Goal: Task Accomplishment & Management: Manage account settings

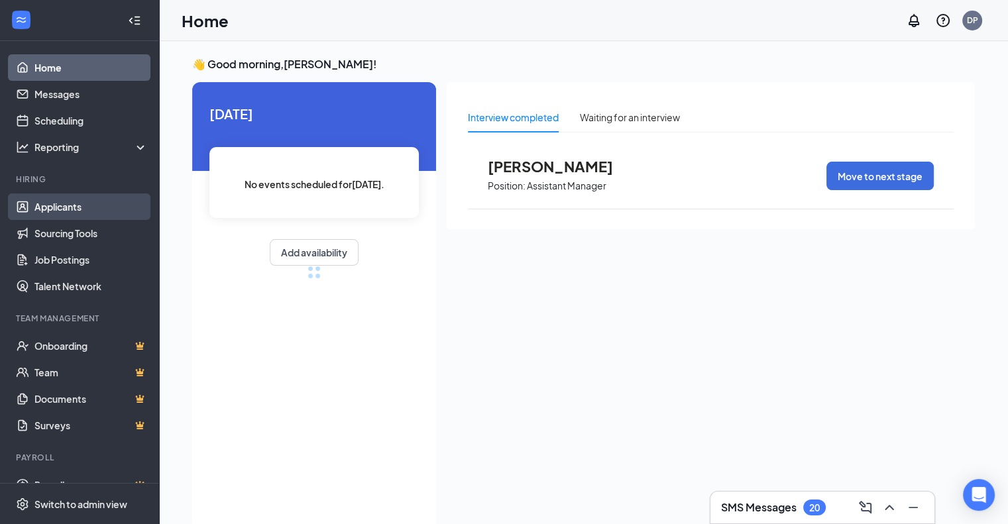
click at [74, 208] on link "Applicants" at bounding box center [90, 207] width 113 height 27
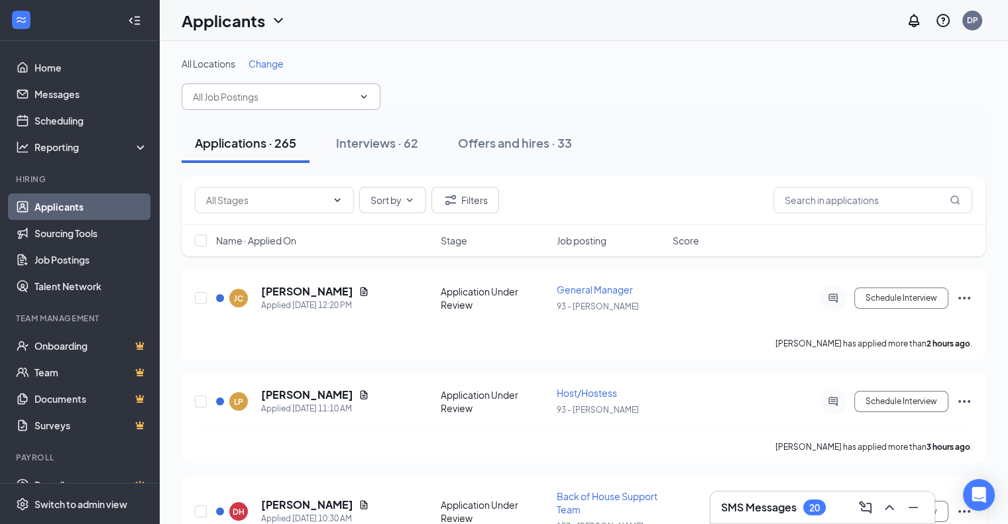
click at [265, 98] on input "text" at bounding box center [273, 97] width 160 height 15
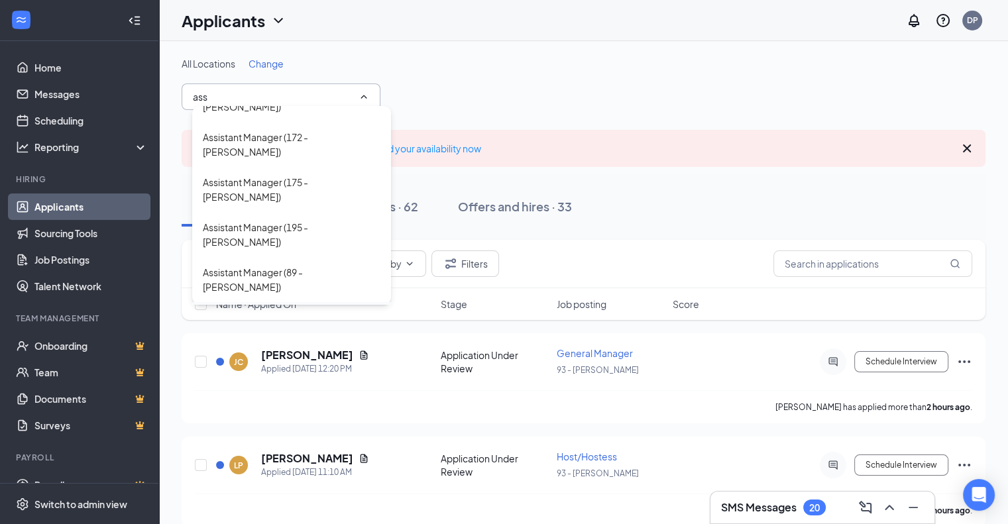
scroll to position [45, 0]
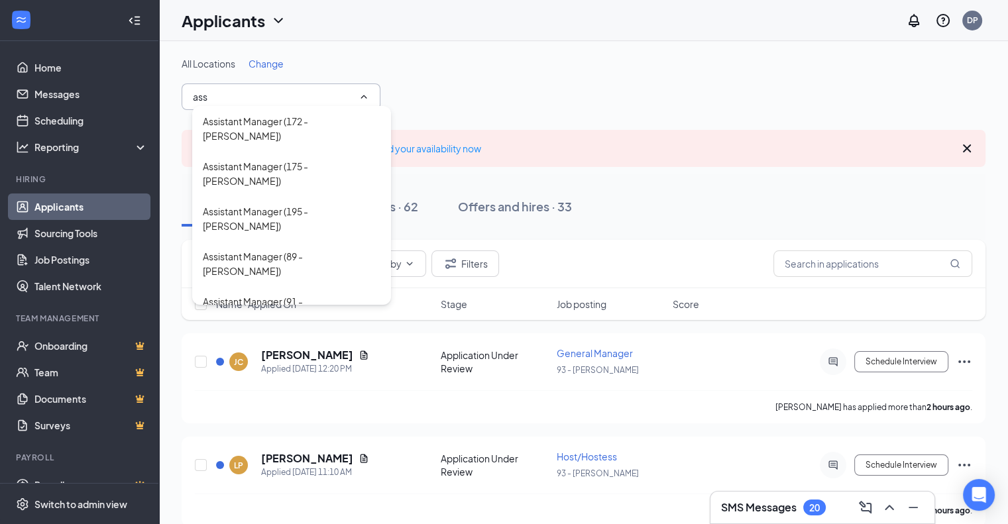
type input "ass"
click at [308, 339] on div "Assistant Manager (93 - [PERSON_NAME])" at bounding box center [292, 353] width 178 height 29
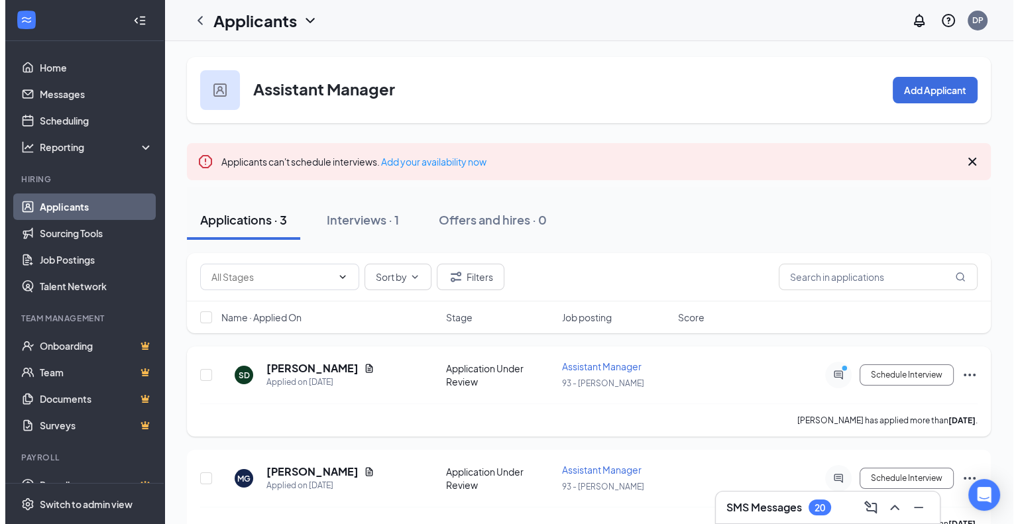
scroll to position [130, 0]
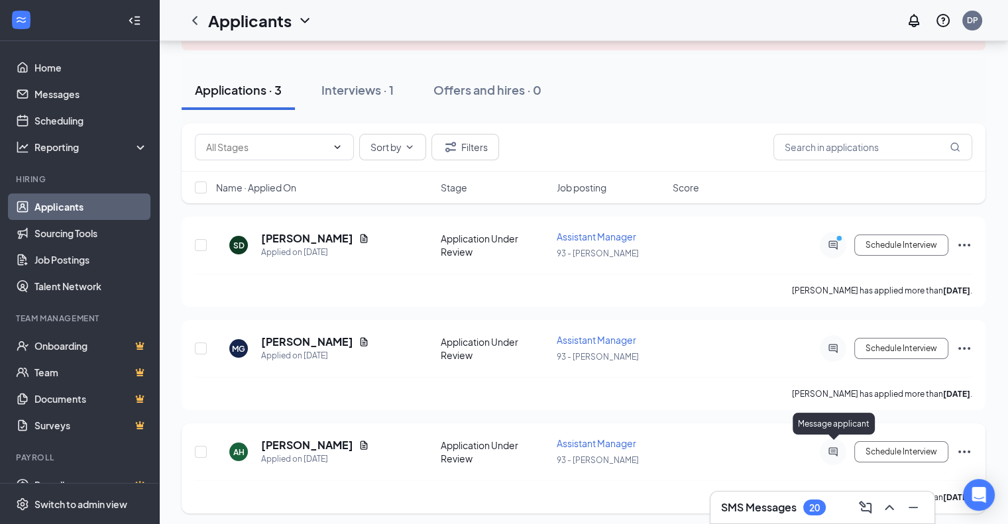
click at [836, 450] on icon "ActiveChat" at bounding box center [833, 452] width 9 height 9
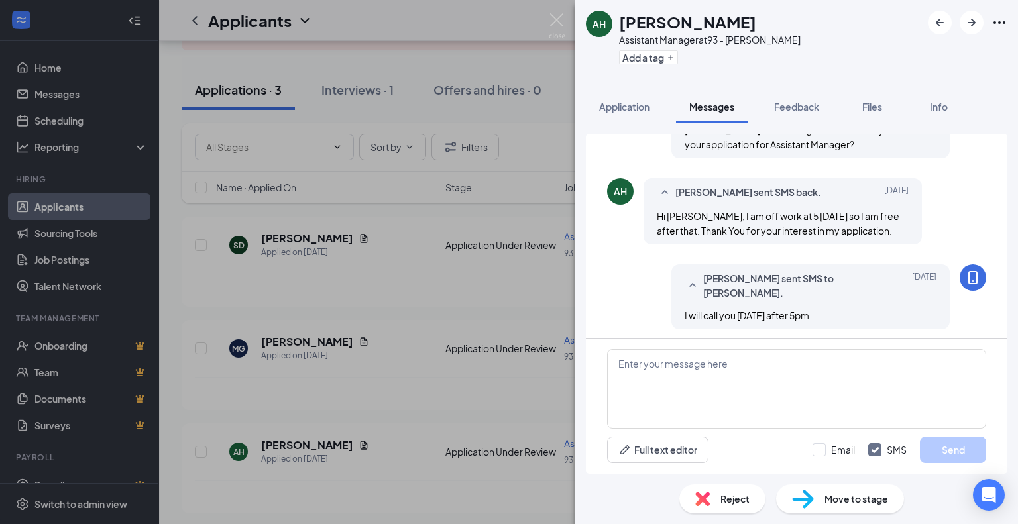
scroll to position [181, 0]
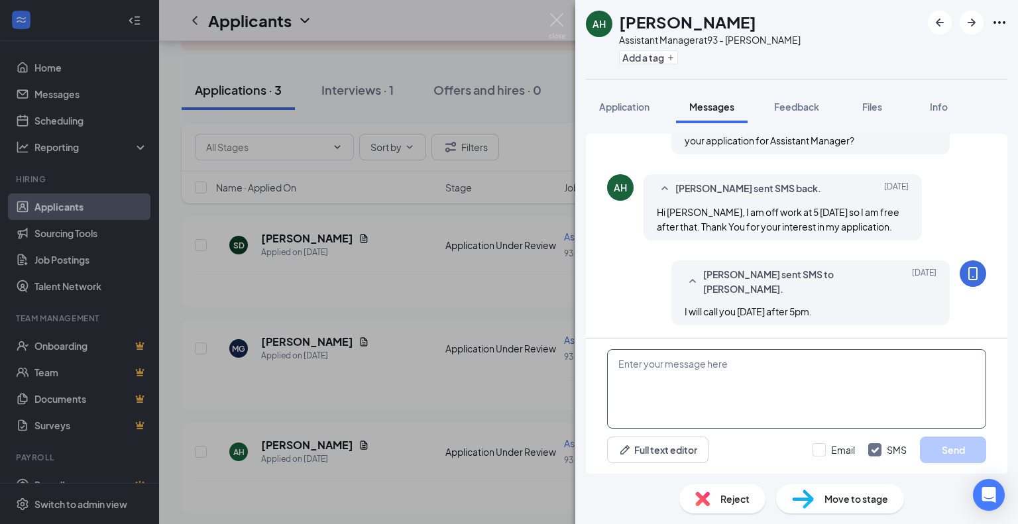
click at [695, 368] on textarea at bounding box center [796, 389] width 379 height 80
type textarea "I called but it went to VM."
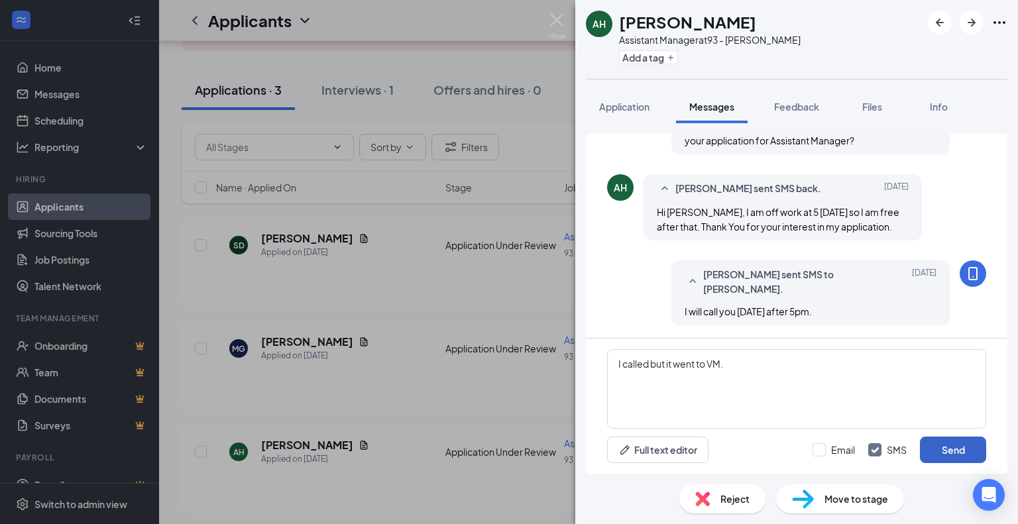
click at [968, 459] on button "Send" at bounding box center [953, 450] width 66 height 27
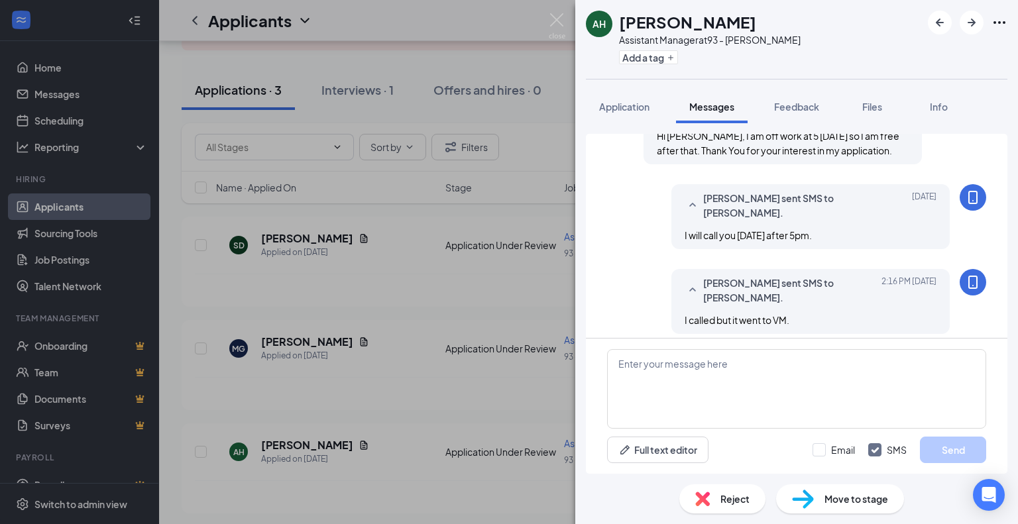
scroll to position [266, 0]
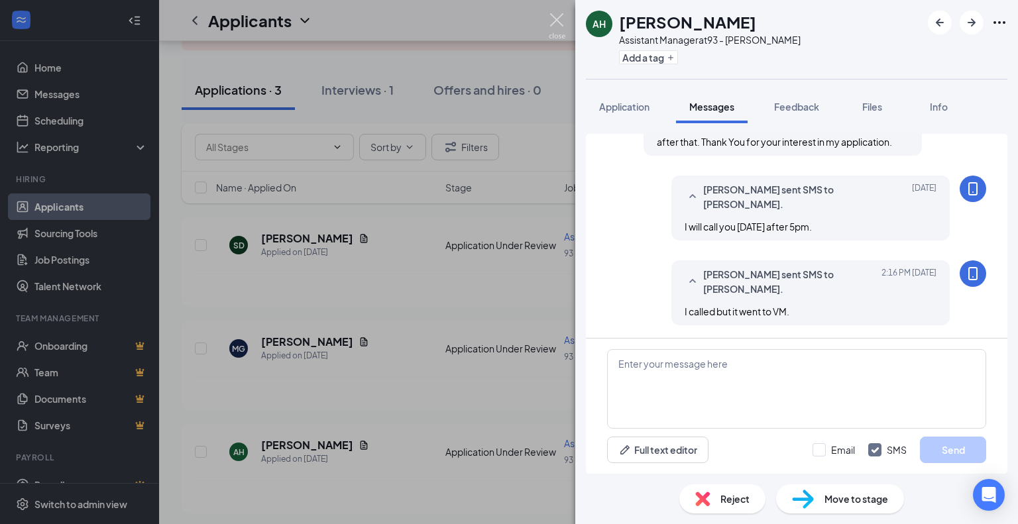
click at [556, 23] on img at bounding box center [557, 26] width 17 height 26
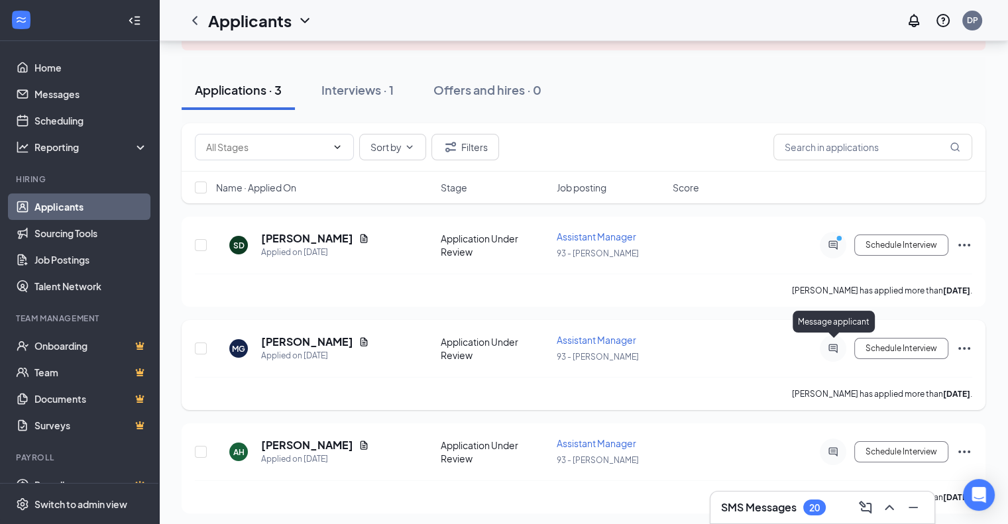
click at [835, 347] on icon "ActiveChat" at bounding box center [833, 348] width 9 height 9
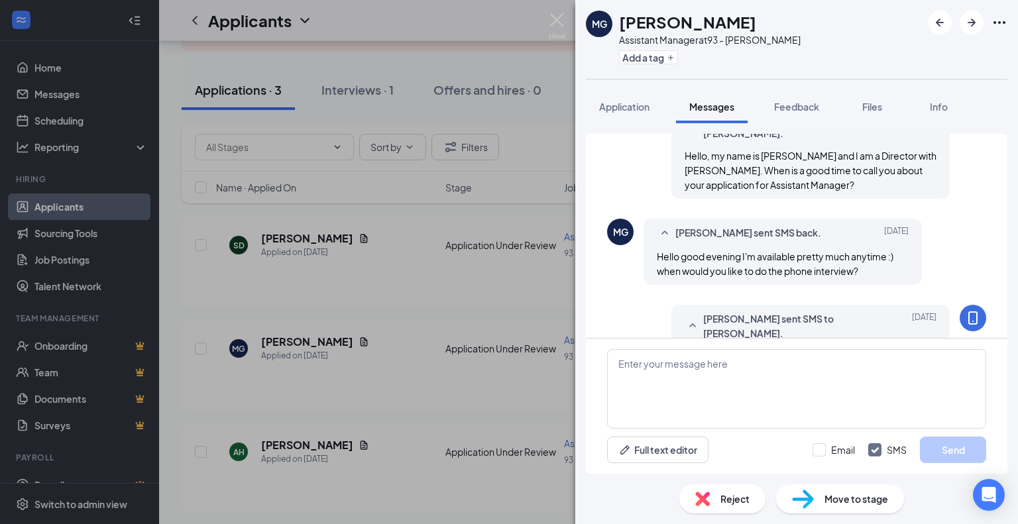
scroll to position [115, 0]
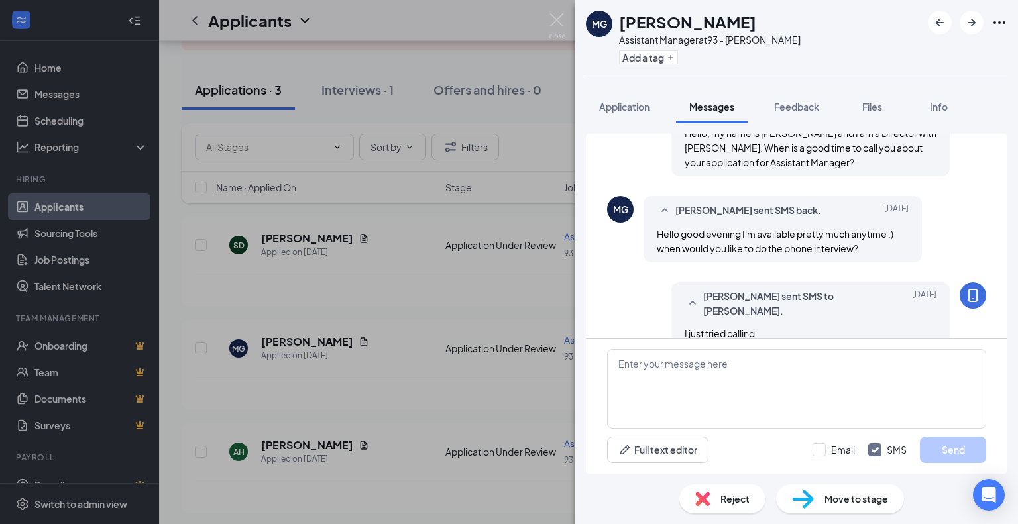
scroll to position [181, 0]
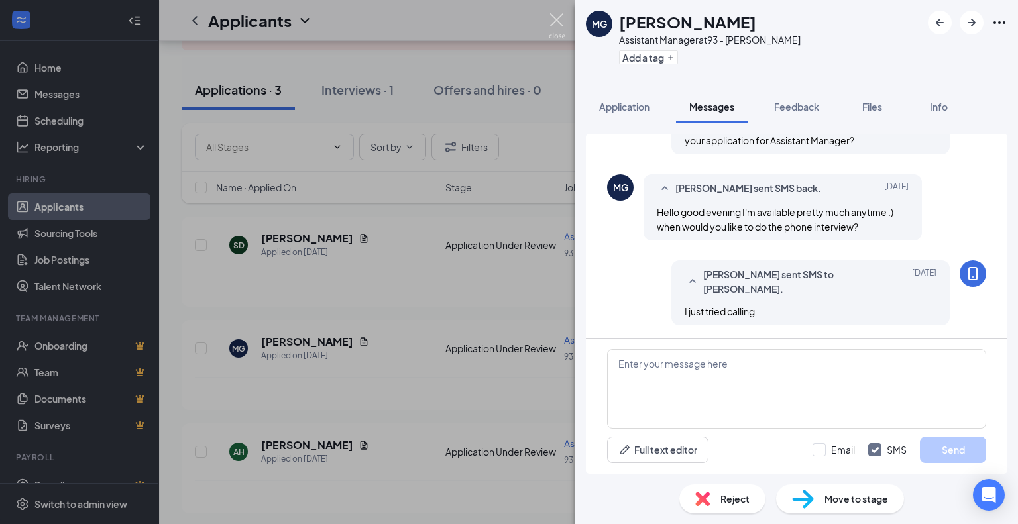
click at [558, 23] on img at bounding box center [557, 26] width 17 height 26
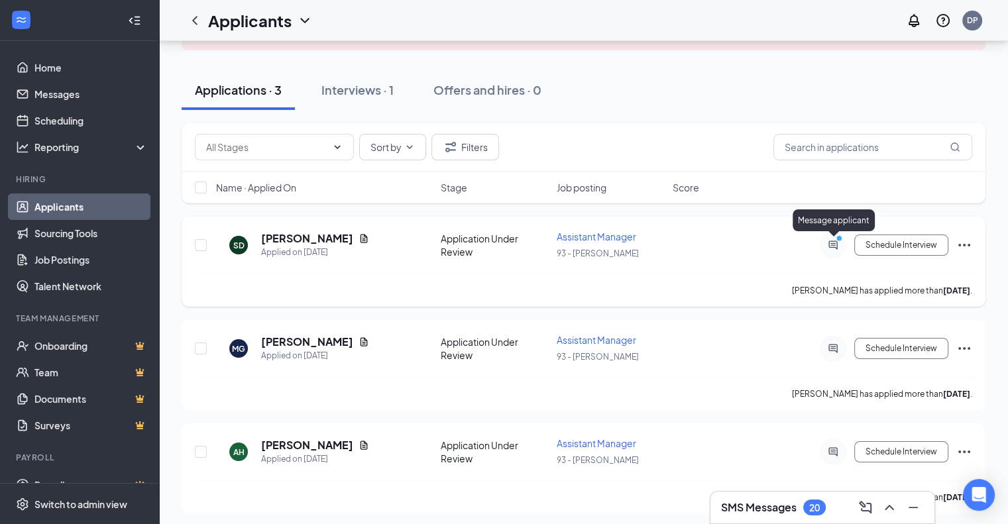
click at [838, 243] on icon "PrimaryDot" at bounding box center [841, 240] width 16 height 11
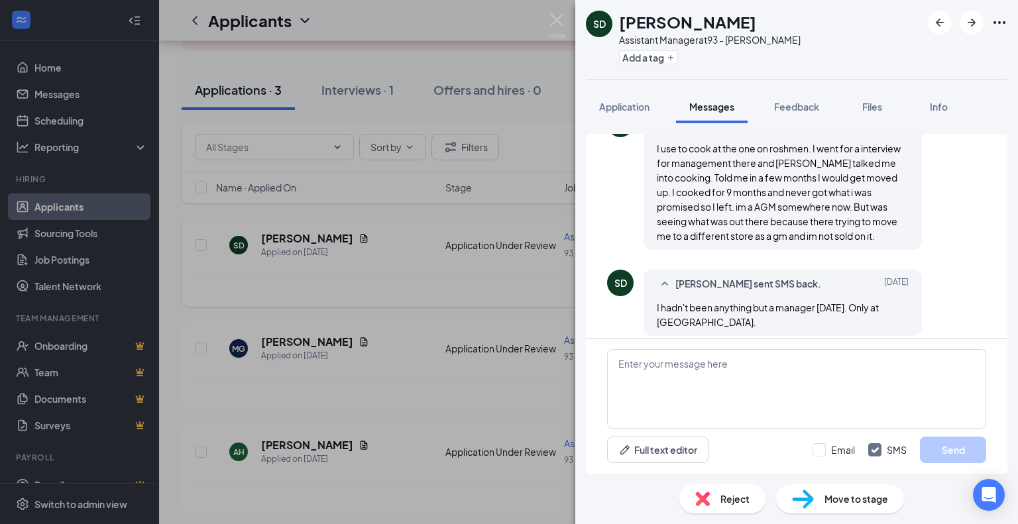
scroll to position [226, 0]
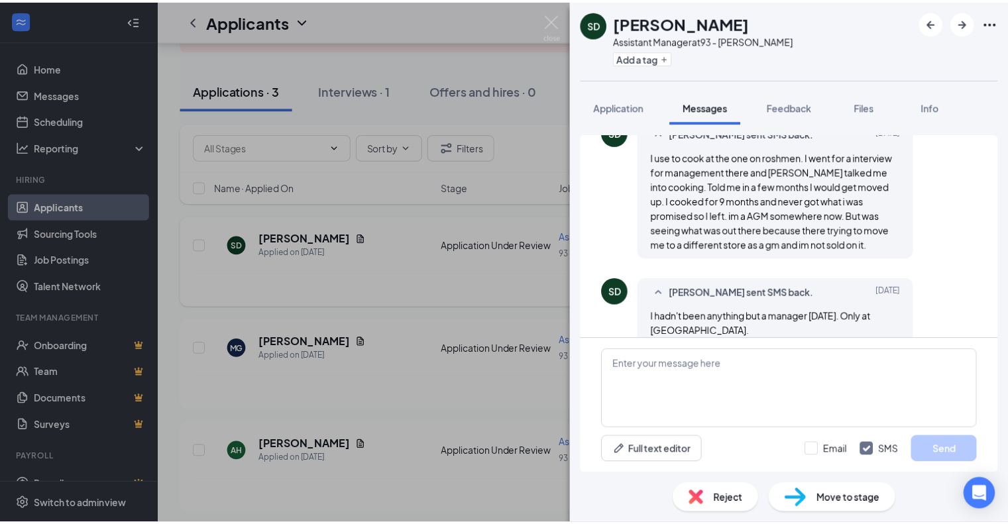
scroll to position [226, 0]
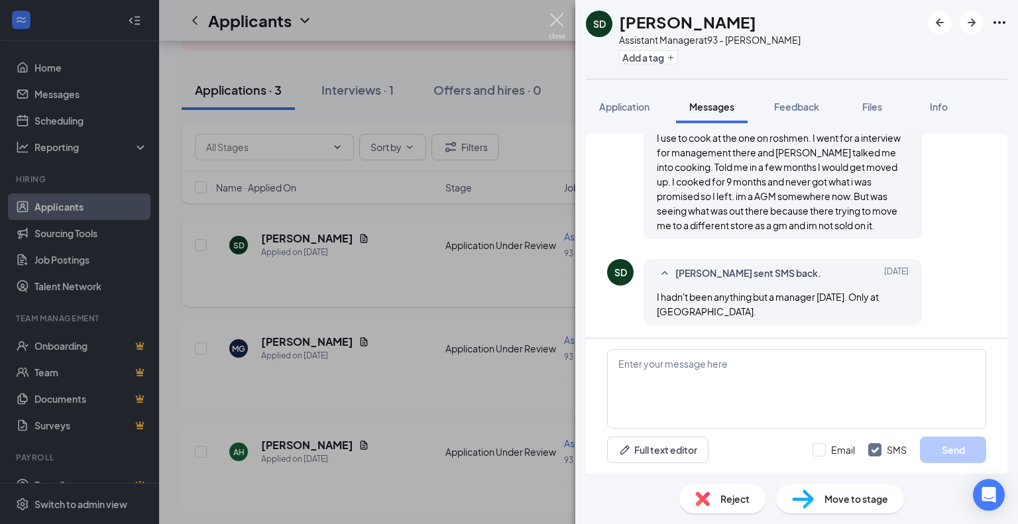
click at [556, 22] on img at bounding box center [557, 26] width 17 height 26
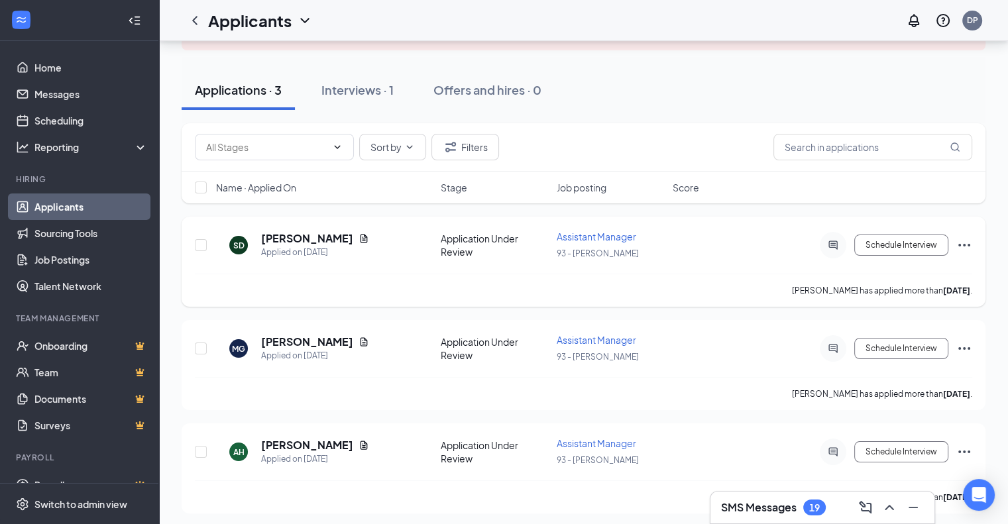
click at [963, 245] on icon "Ellipses" at bounding box center [965, 245] width 12 height 3
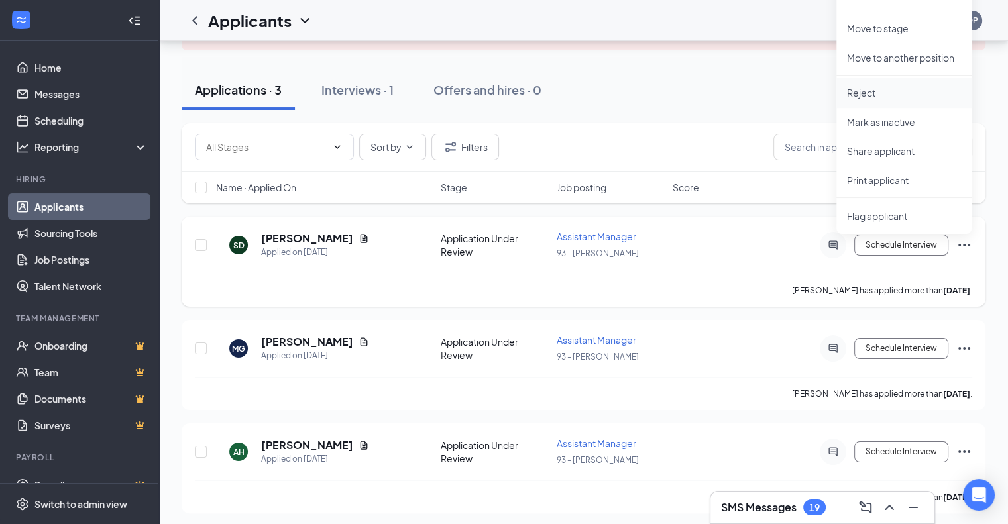
click at [892, 91] on p "Reject" at bounding box center [904, 92] width 114 height 13
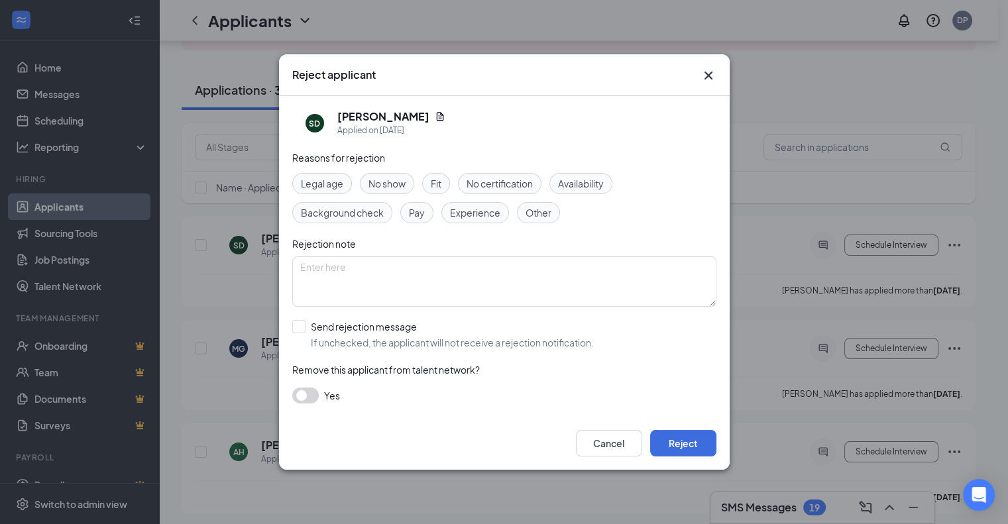
click at [541, 215] on span "Other" at bounding box center [539, 213] width 26 height 15
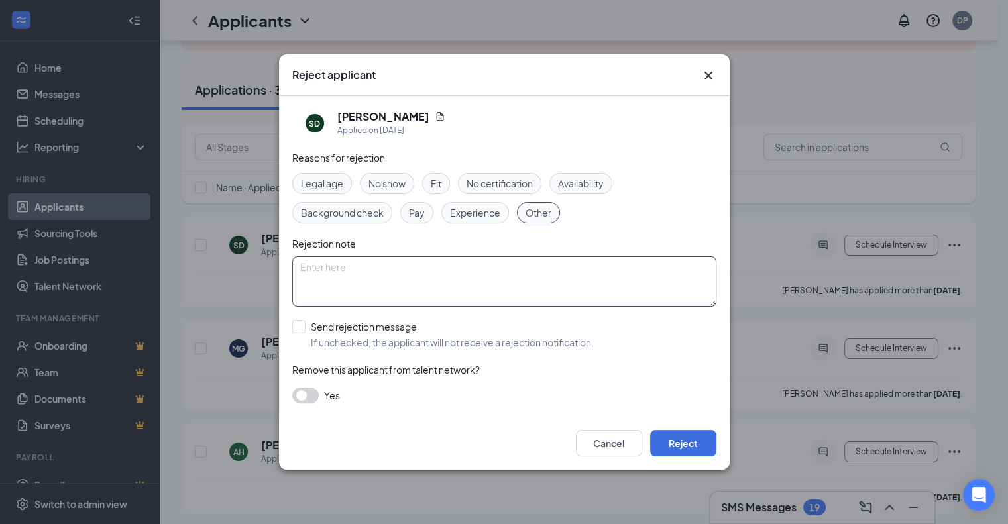
click at [418, 278] on textarea at bounding box center [504, 282] width 424 height 50
type textarea "walked out when he worked at 94 before."
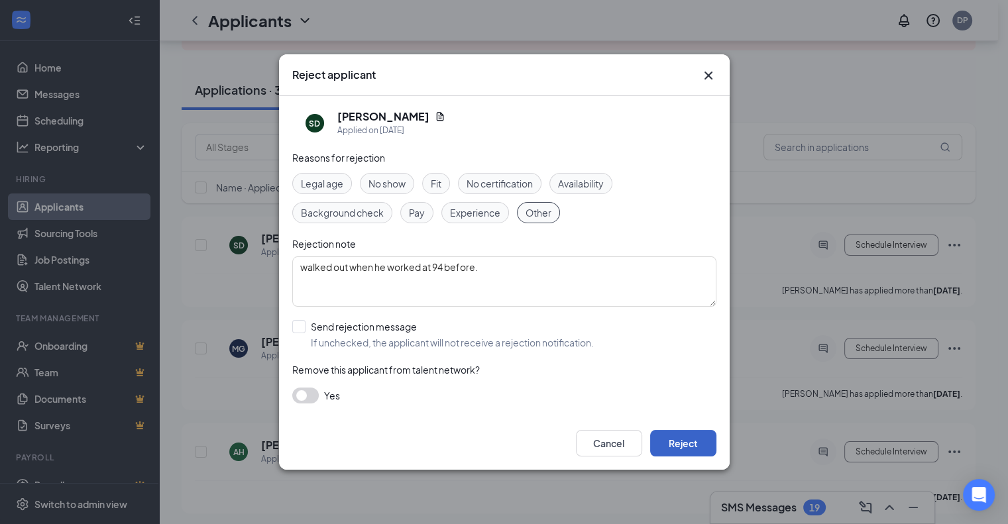
click at [688, 434] on button "Reject" at bounding box center [683, 443] width 66 height 27
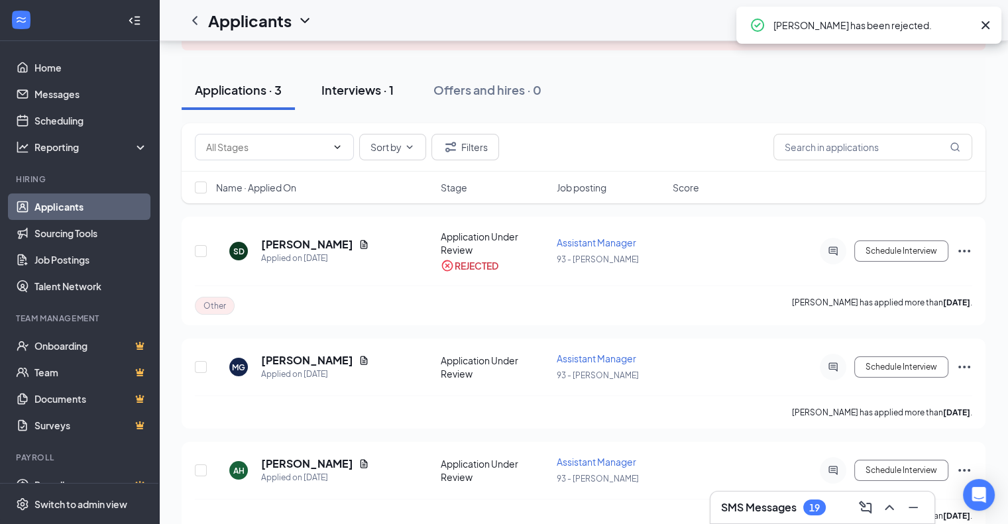
click at [364, 87] on div "Interviews · 1" at bounding box center [358, 90] width 72 height 17
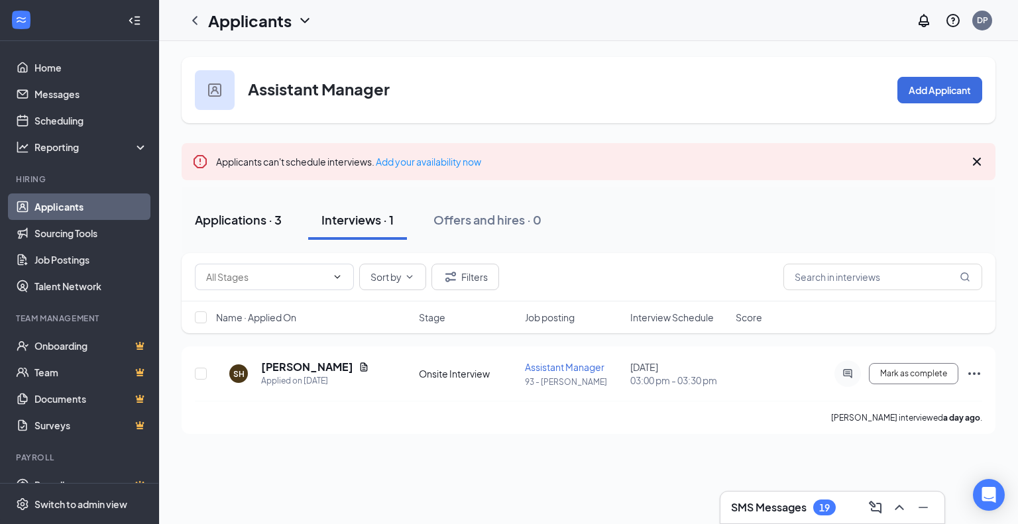
click at [259, 219] on div "Applications · 3" at bounding box center [238, 219] width 87 height 17
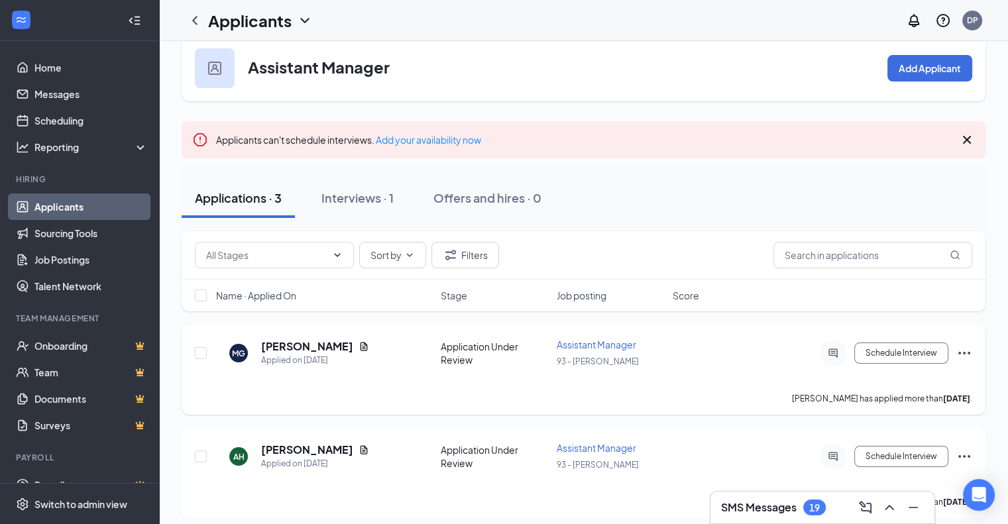
scroll to position [29, 0]
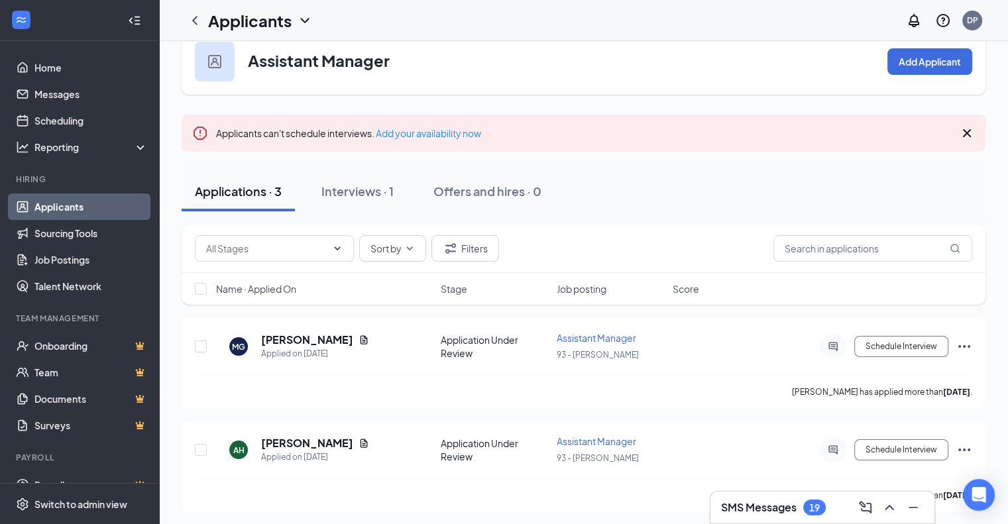
click at [587, 208] on div "Applications · 3 Interviews · 1 Offers and hires · 0" at bounding box center [584, 192] width 804 height 40
click at [200, 19] on icon "ChevronLeft" at bounding box center [195, 21] width 16 height 16
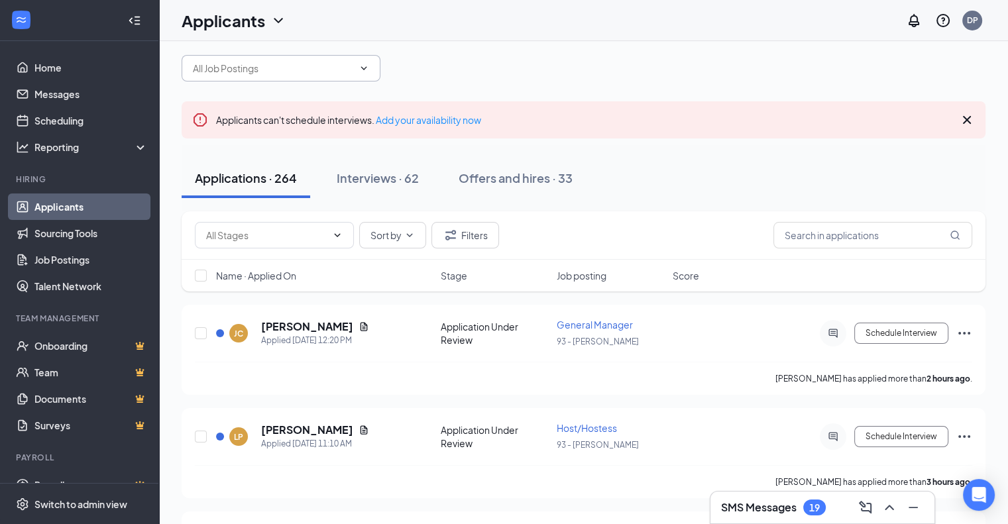
click at [270, 72] on input "text" at bounding box center [273, 68] width 160 height 15
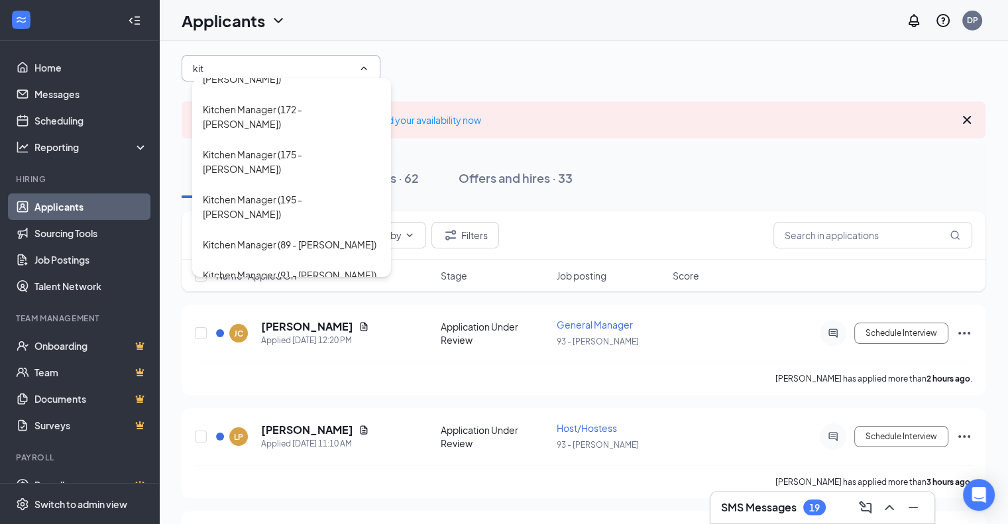
scroll to position [45, 0]
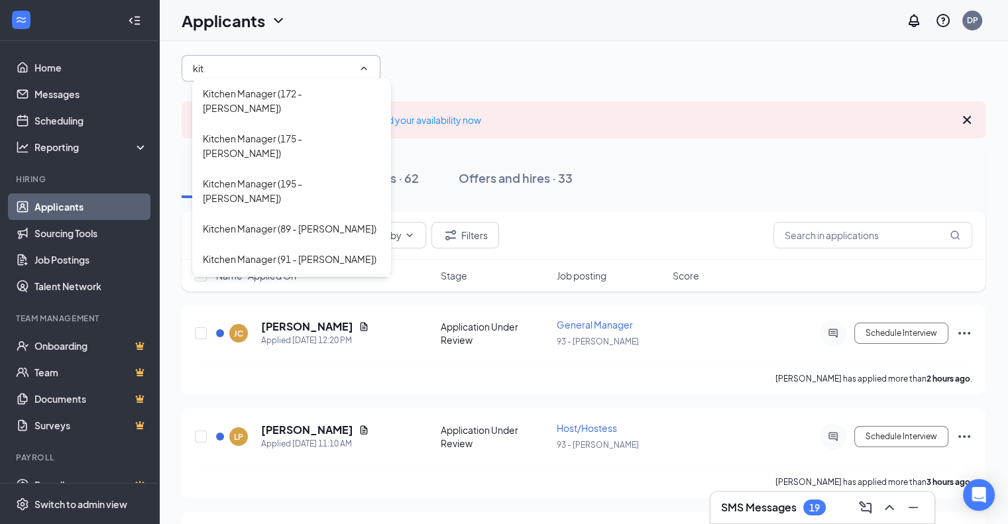
type input "kit"
click at [293, 282] on div "Kitchen Manager (93 - [PERSON_NAME])" at bounding box center [290, 289] width 174 height 15
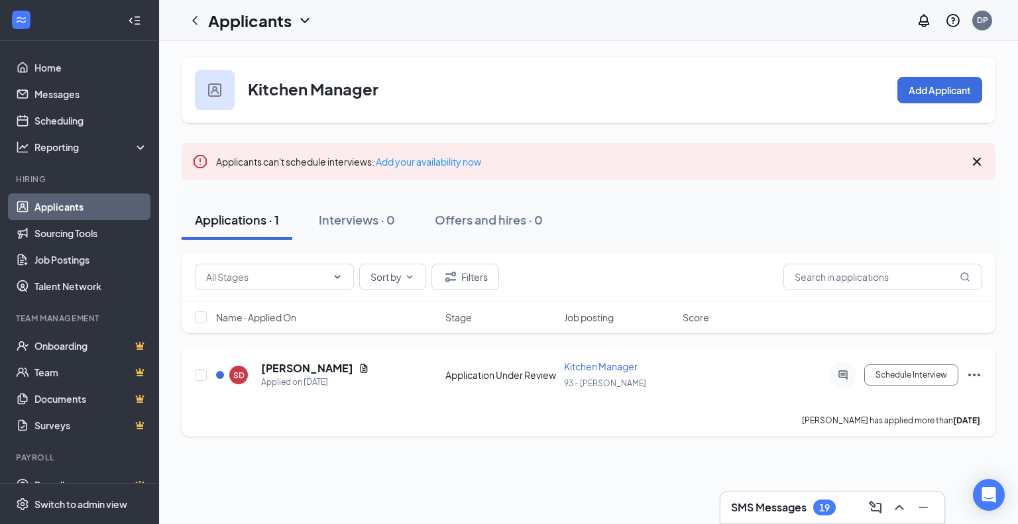
click at [977, 375] on icon "Ellipses" at bounding box center [975, 375] width 16 height 16
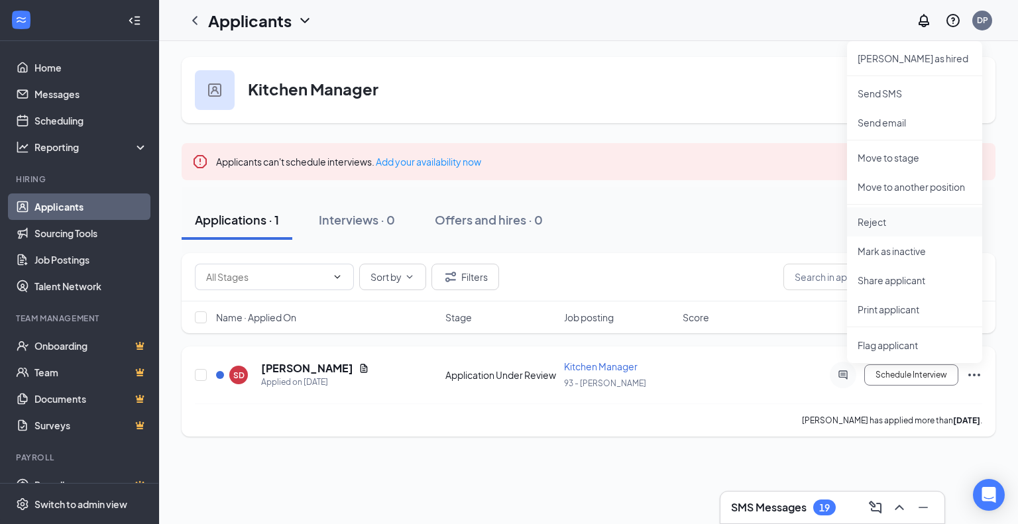
click at [890, 219] on p "Reject" at bounding box center [915, 221] width 114 height 13
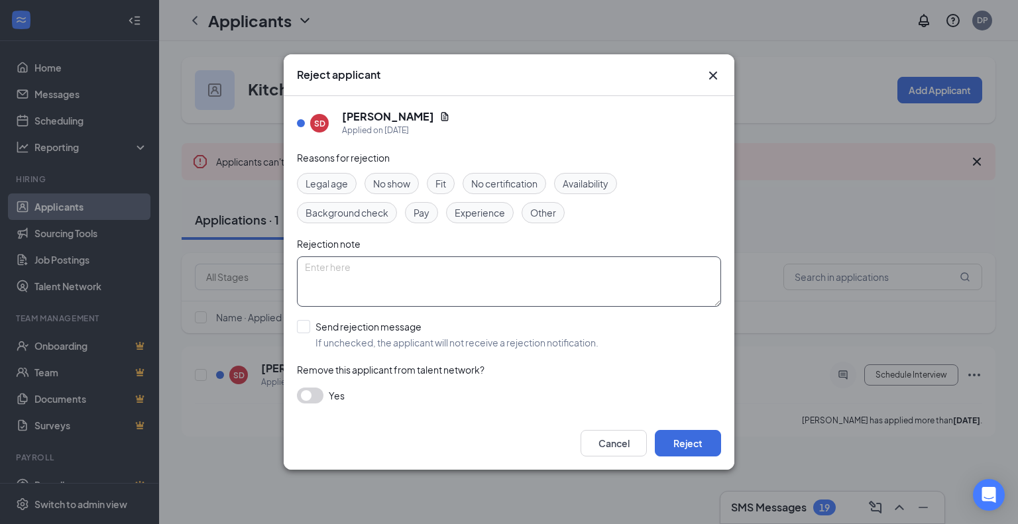
click at [389, 268] on textarea at bounding box center [509, 282] width 424 height 50
type textarea "walked out-not rehireable"
click at [545, 211] on span "Other" at bounding box center [543, 213] width 26 height 15
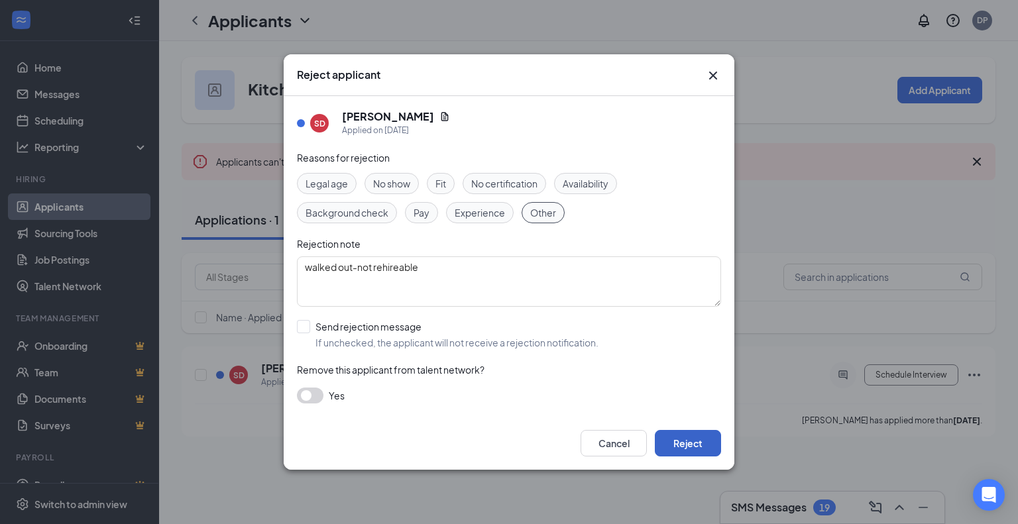
click at [703, 448] on button "Reject" at bounding box center [688, 443] width 66 height 27
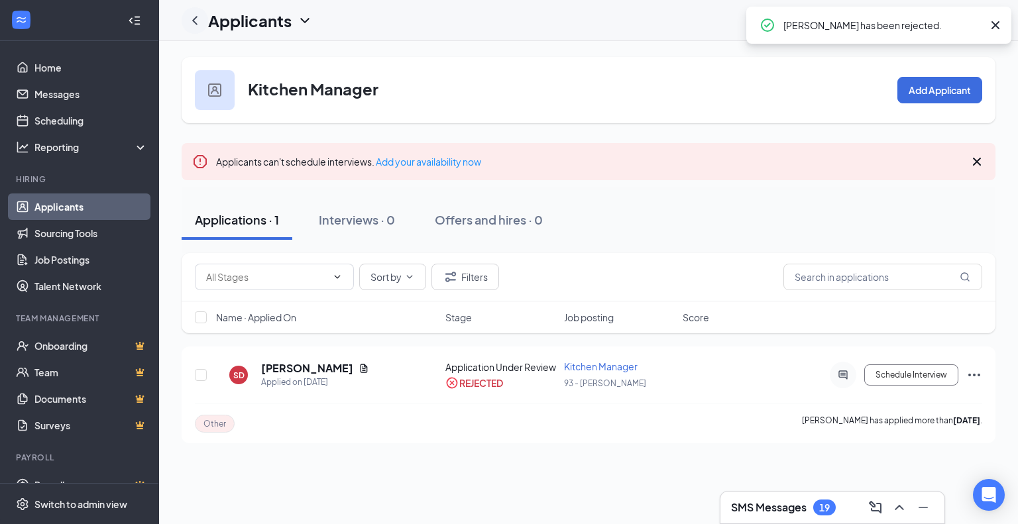
click at [196, 18] on icon "ChevronLeft" at bounding box center [194, 20] width 5 height 9
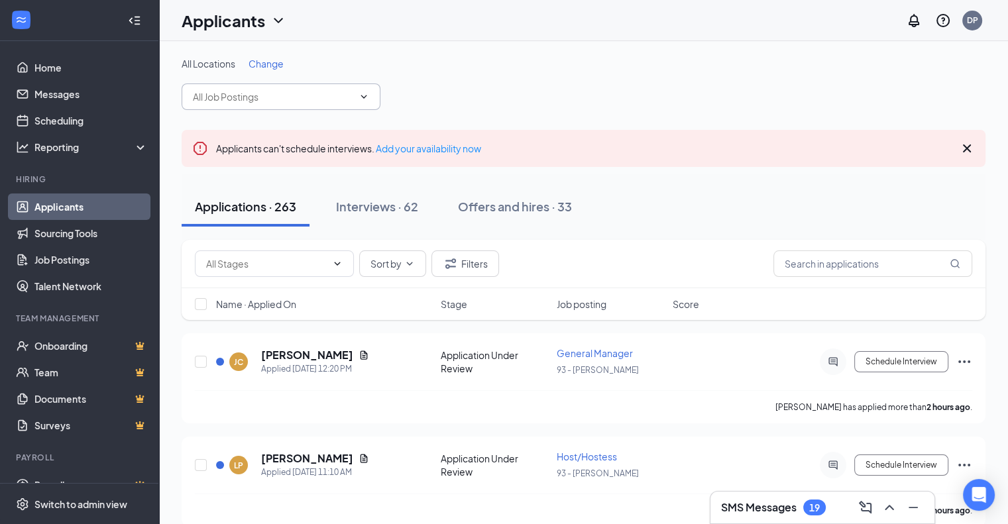
click at [267, 99] on input "text" at bounding box center [273, 97] width 160 height 15
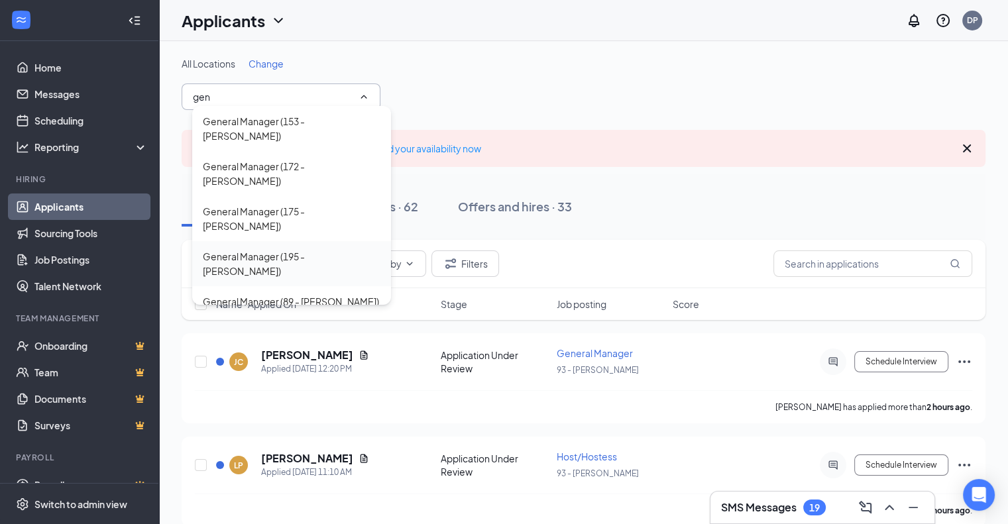
scroll to position [45, 0]
type input "gen"
click at [290, 310] on div "General Manager (93 - [PERSON_NAME])" at bounding box center [291, 317] width 176 height 15
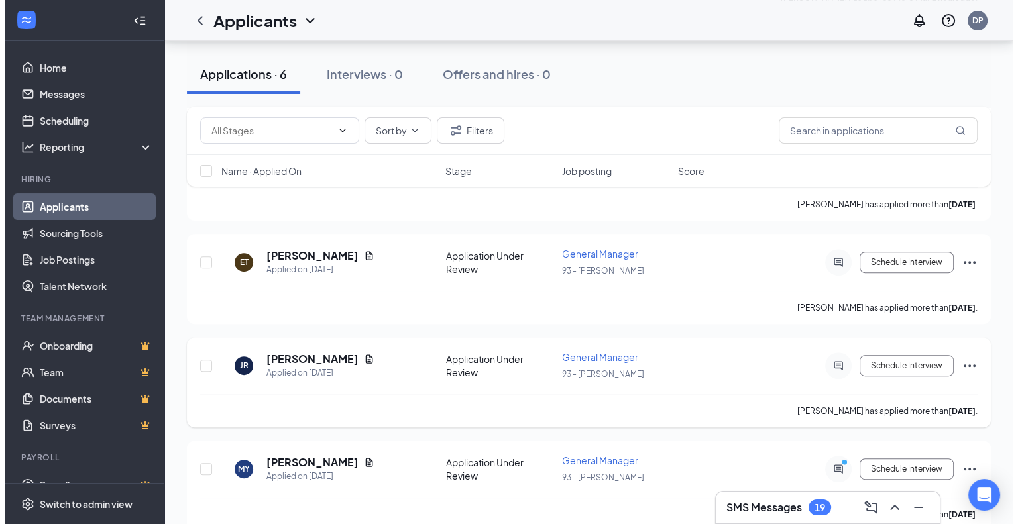
scroll to position [436, 0]
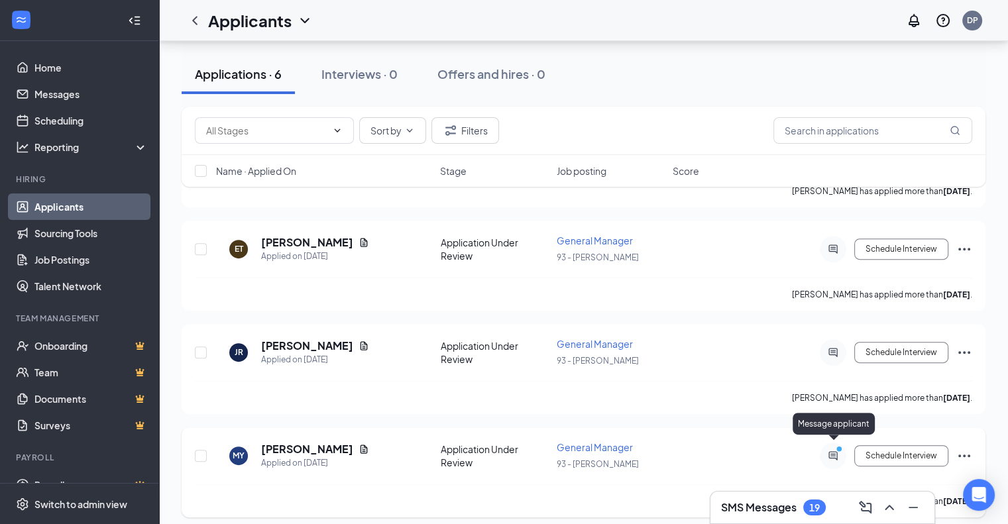
click at [835, 451] on icon "ActiveChat" at bounding box center [833, 456] width 16 height 11
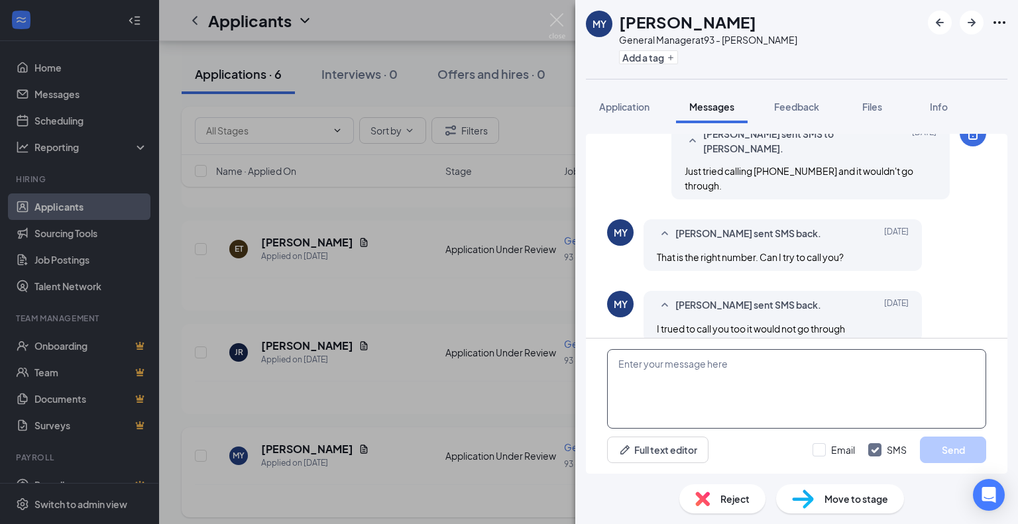
scroll to position [609, 0]
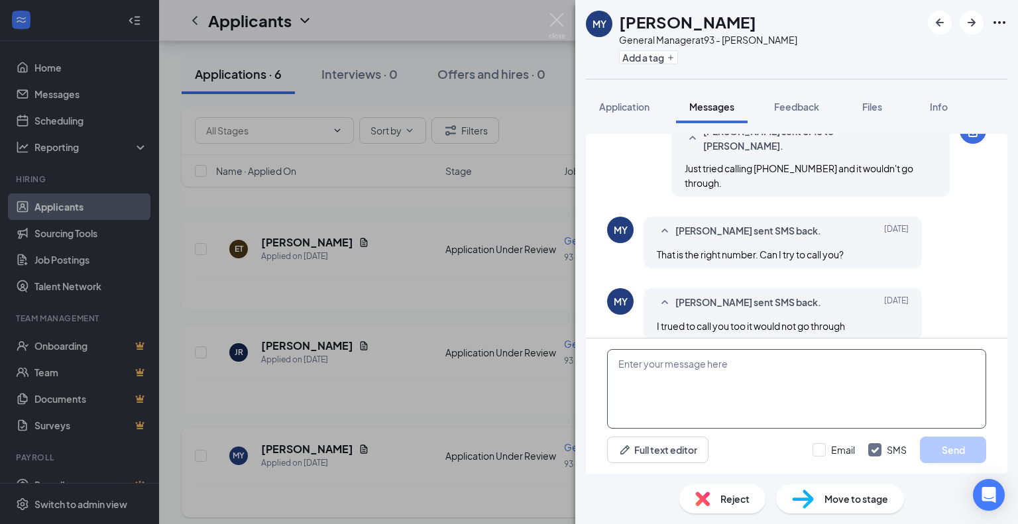
click at [687, 366] on textarea at bounding box center [796, 389] width 379 height 80
type textarea "4"
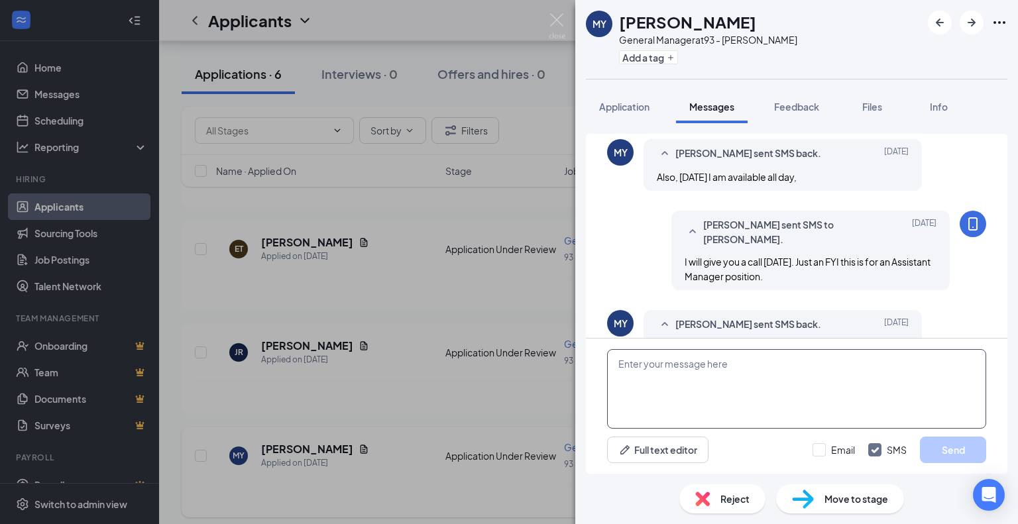
scroll to position [344, 0]
click at [562, 24] on img at bounding box center [557, 26] width 17 height 26
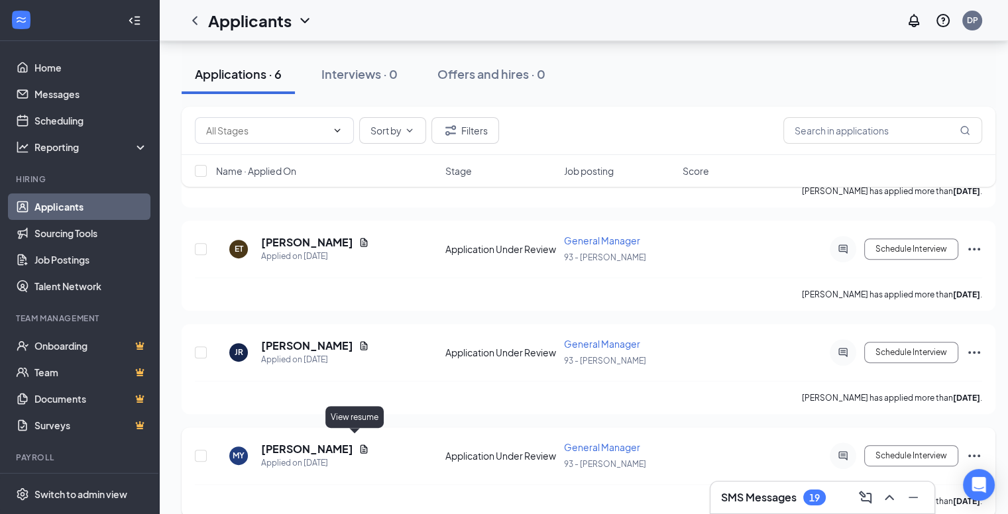
click at [361, 445] on icon "Document" at bounding box center [364, 449] width 7 height 9
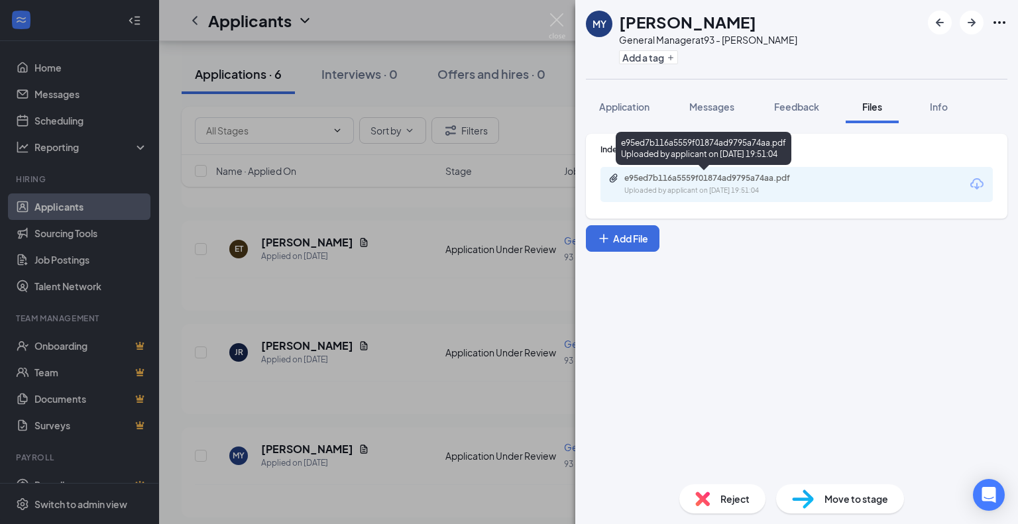
click at [634, 176] on div "e95ed7b116a5559f01874ad9795a74aa.pdf" at bounding box center [718, 178] width 186 height 11
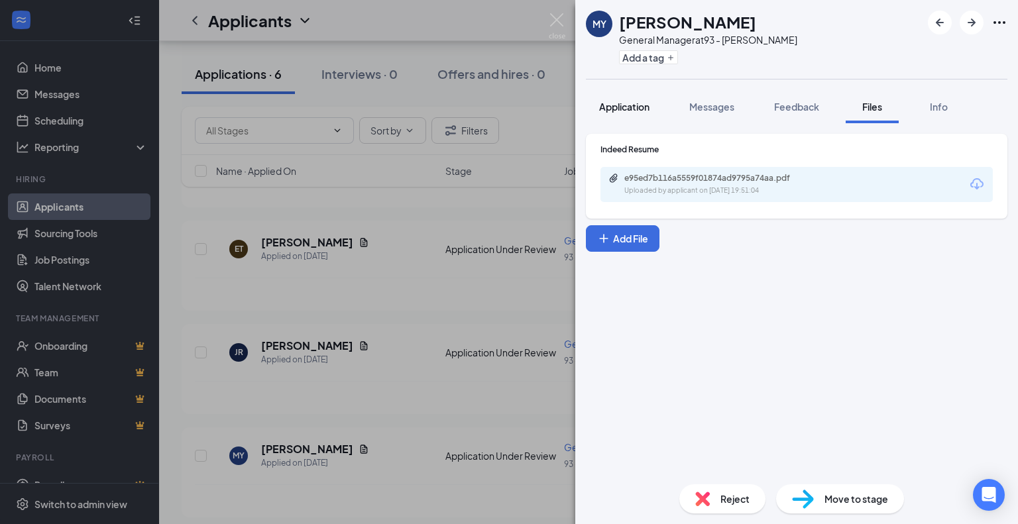
click at [630, 105] on span "Application" at bounding box center [624, 107] width 50 height 12
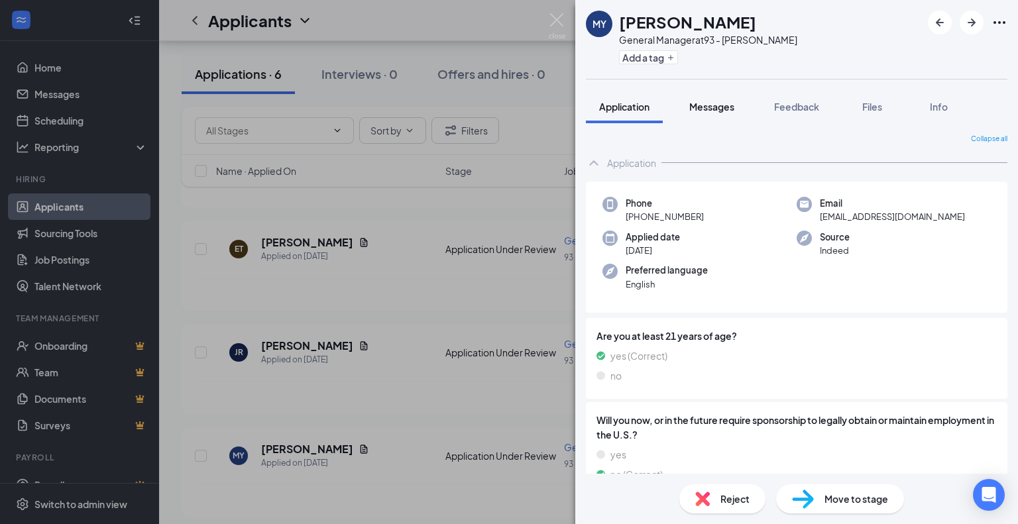
click at [699, 103] on span "Messages" at bounding box center [712, 107] width 45 height 12
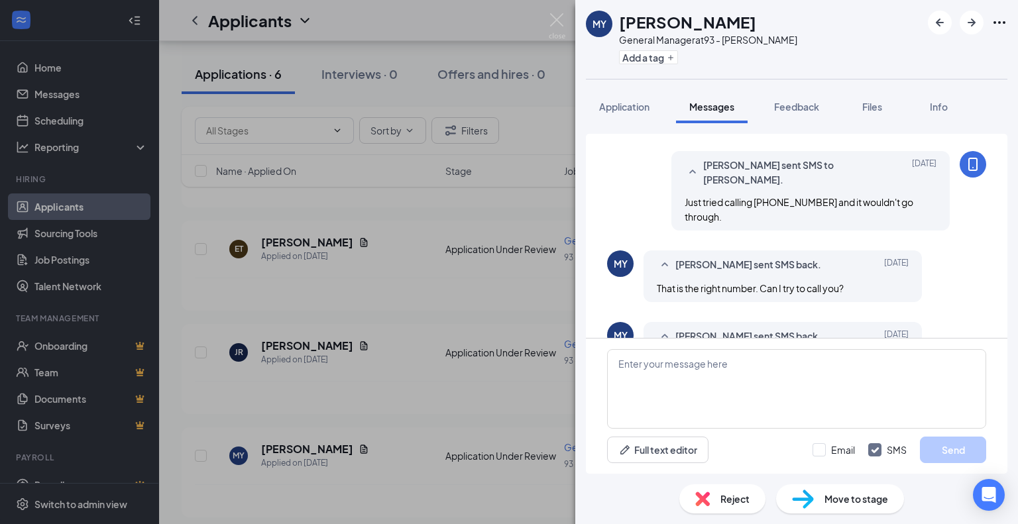
scroll to position [609, 0]
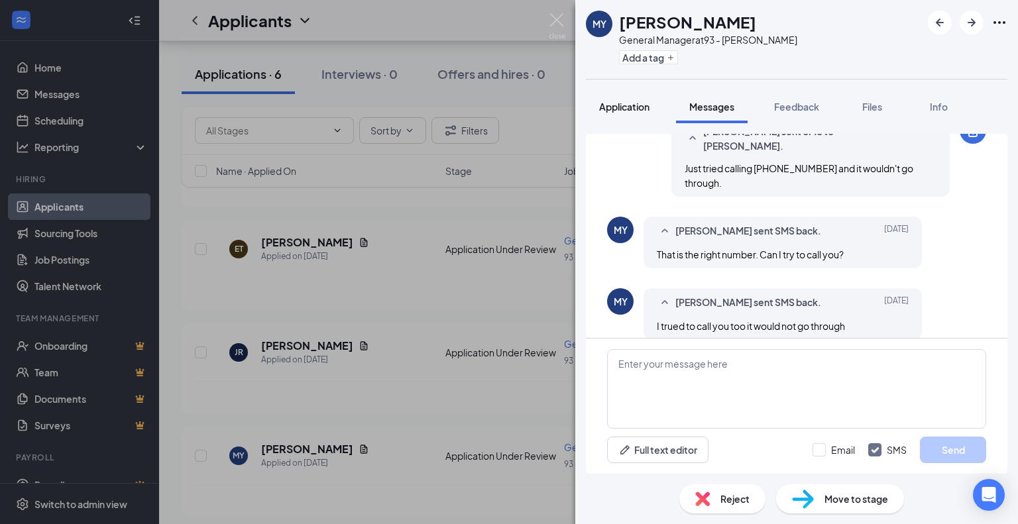
click at [631, 107] on span "Application" at bounding box center [624, 107] width 50 height 12
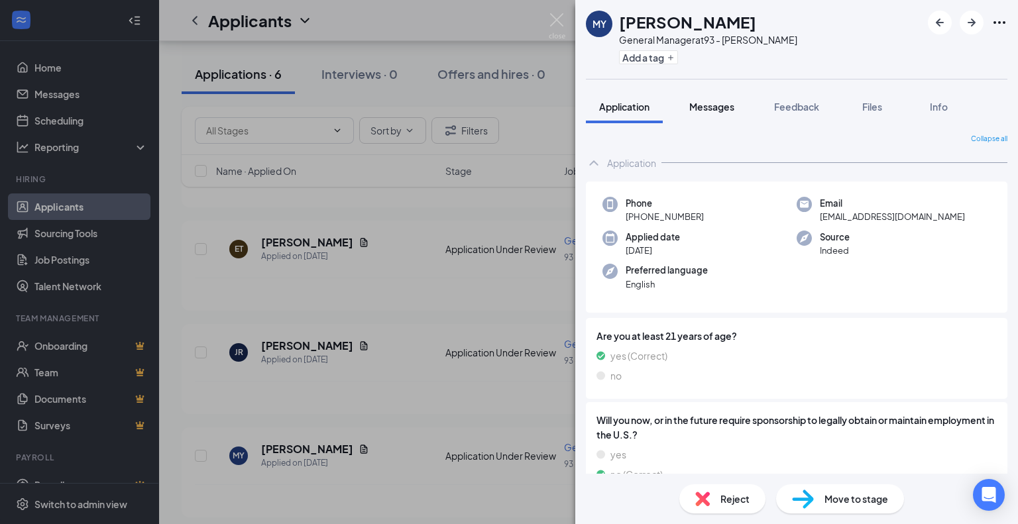
click at [721, 105] on span "Messages" at bounding box center [712, 107] width 45 height 12
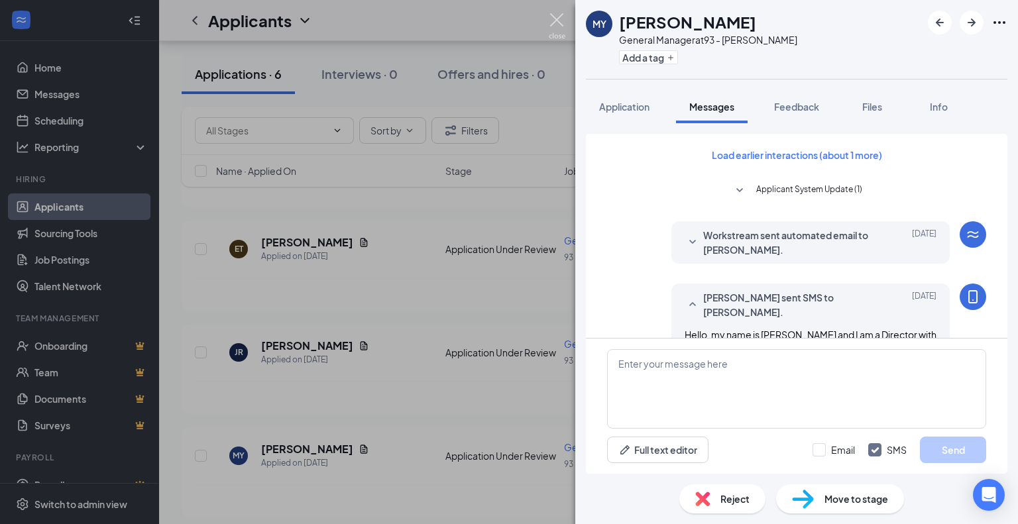
click at [554, 20] on img at bounding box center [557, 26] width 17 height 26
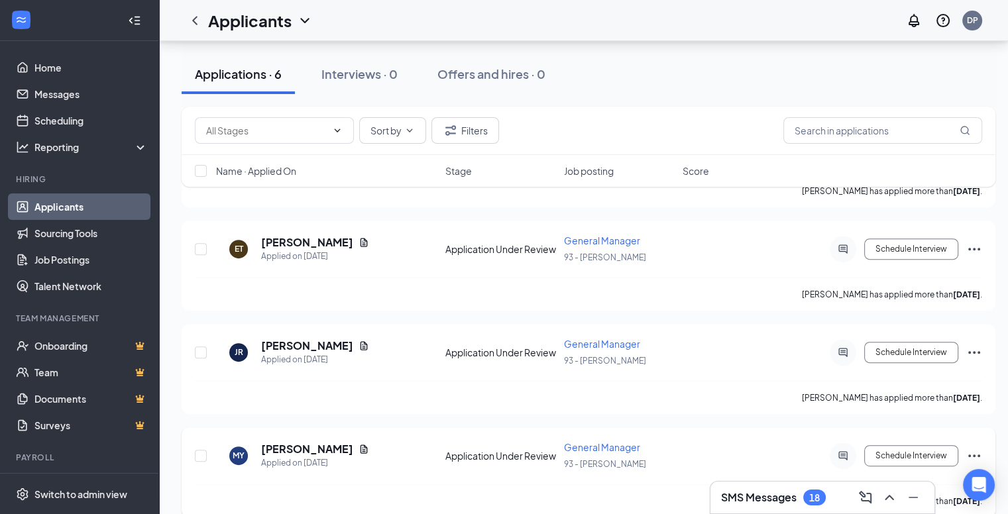
scroll to position [446, 0]
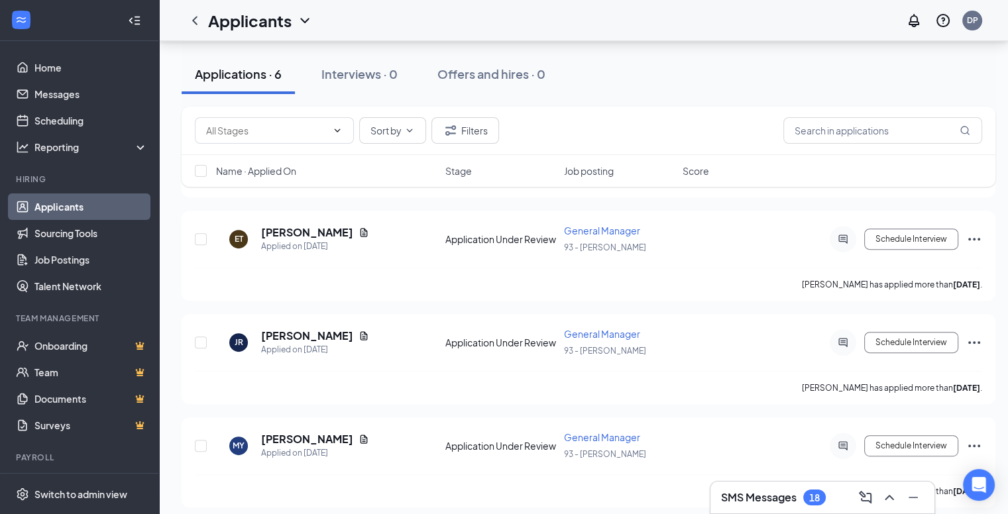
click at [971, 440] on icon "Ellipses" at bounding box center [975, 446] width 16 height 16
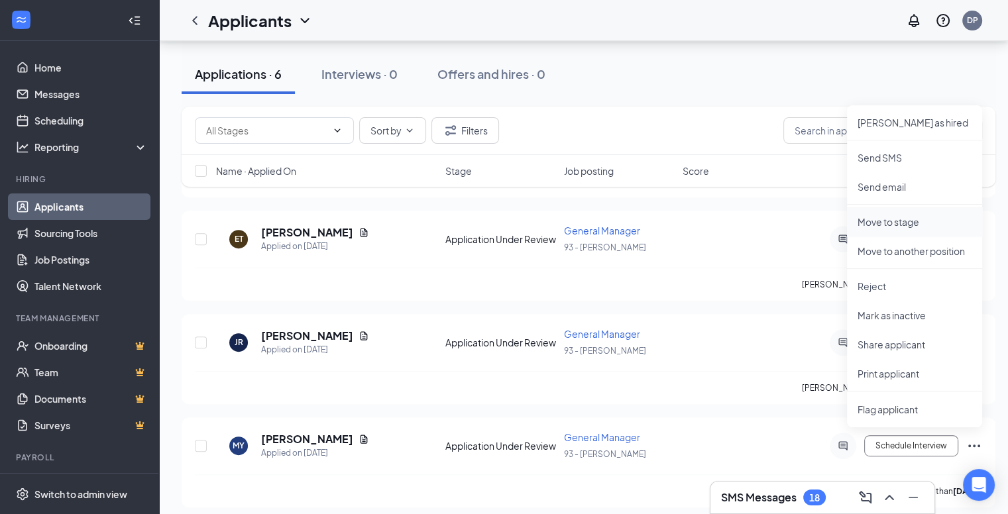
click at [898, 224] on p "Move to stage" at bounding box center [915, 221] width 114 height 13
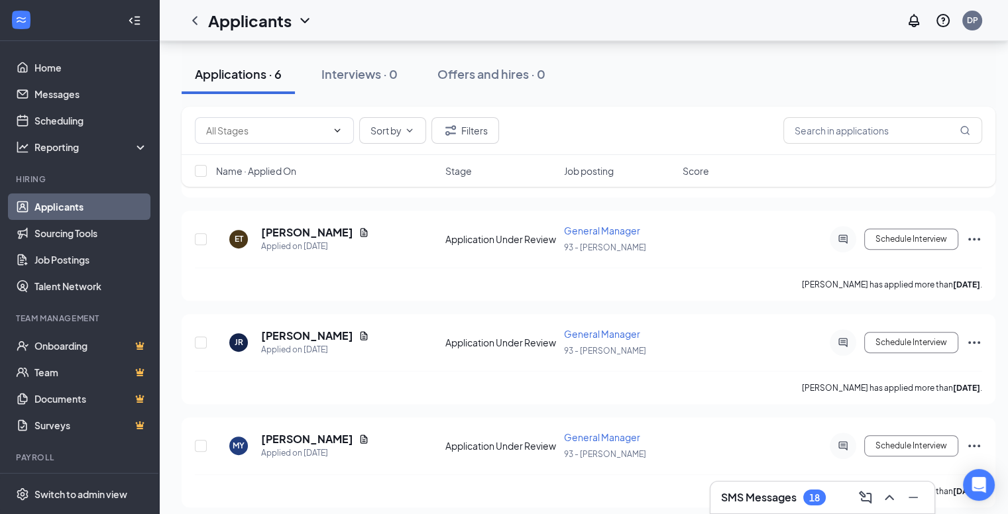
type input "Onsite Interview (next stage)"
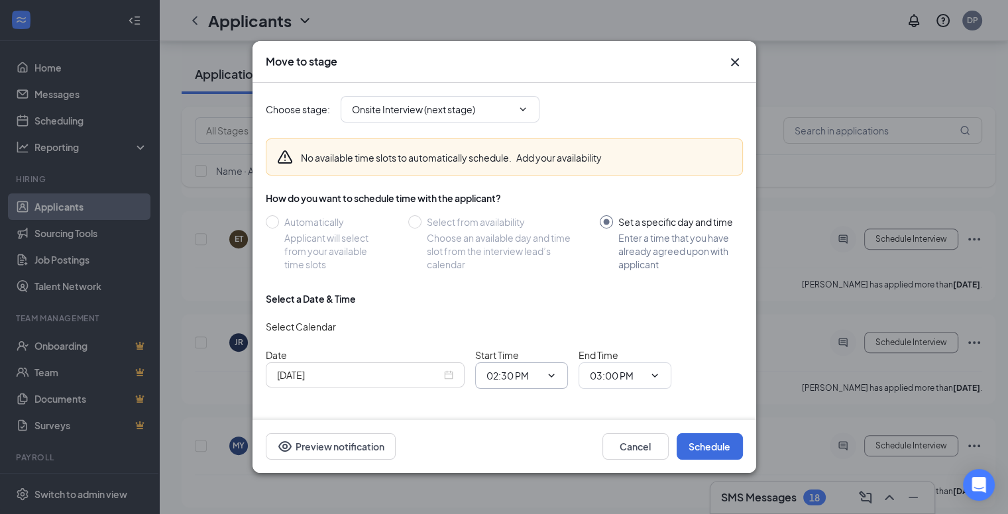
click at [557, 375] on span "02:30 PM" at bounding box center [521, 376] width 93 height 27
click at [551, 375] on icon "ChevronDown" at bounding box center [551, 376] width 6 height 3
click at [529, 275] on div "03:30 PM" at bounding box center [516, 282] width 39 height 15
type input "03:30 PM"
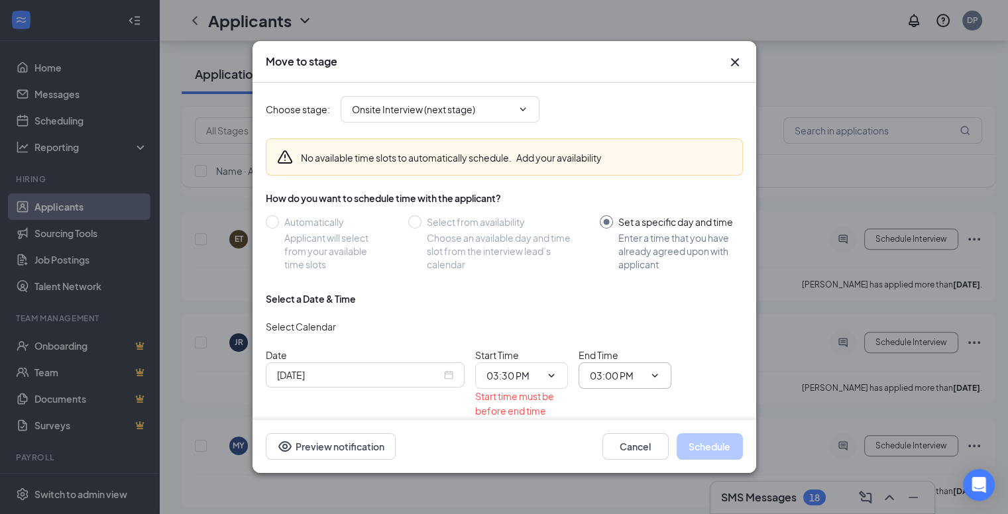
click at [634, 372] on input "03:00 PM" at bounding box center [617, 376] width 54 height 15
click at [623, 239] on div "03:45 PM" at bounding box center [620, 246] width 39 height 15
type input "03:45 PM"
click at [692, 446] on button "Schedule" at bounding box center [710, 447] width 66 height 27
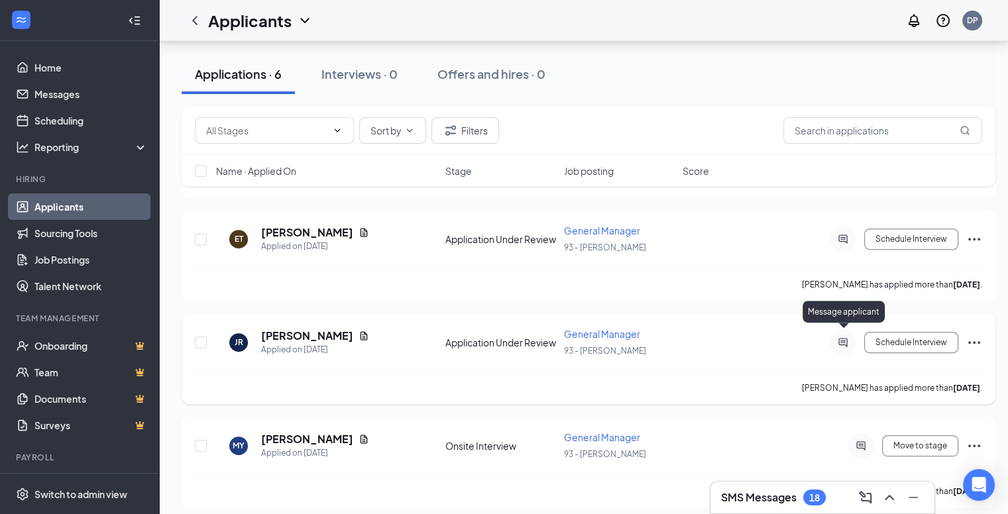
click at [843, 337] on icon "ActiveChat" at bounding box center [843, 342] width 16 height 11
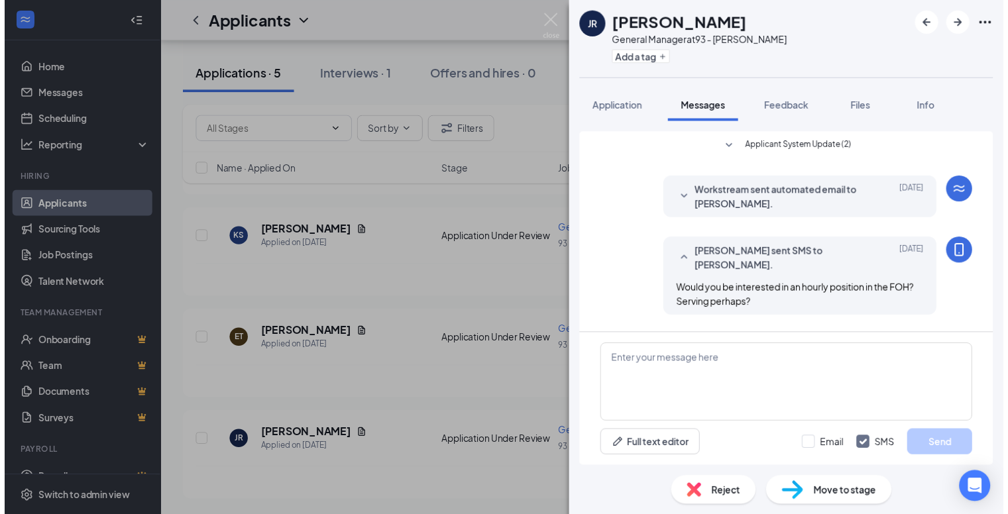
scroll to position [334, 0]
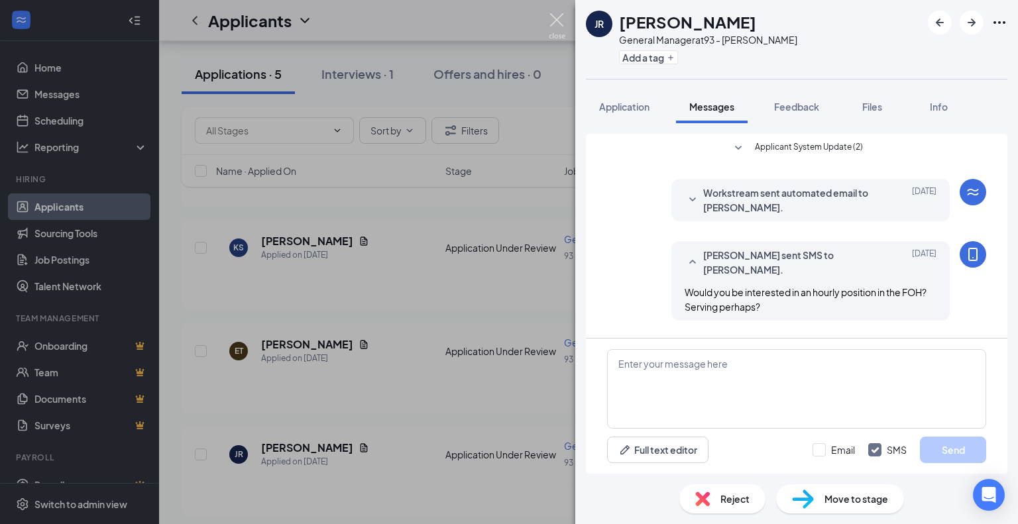
click at [562, 25] on img at bounding box center [557, 26] width 17 height 26
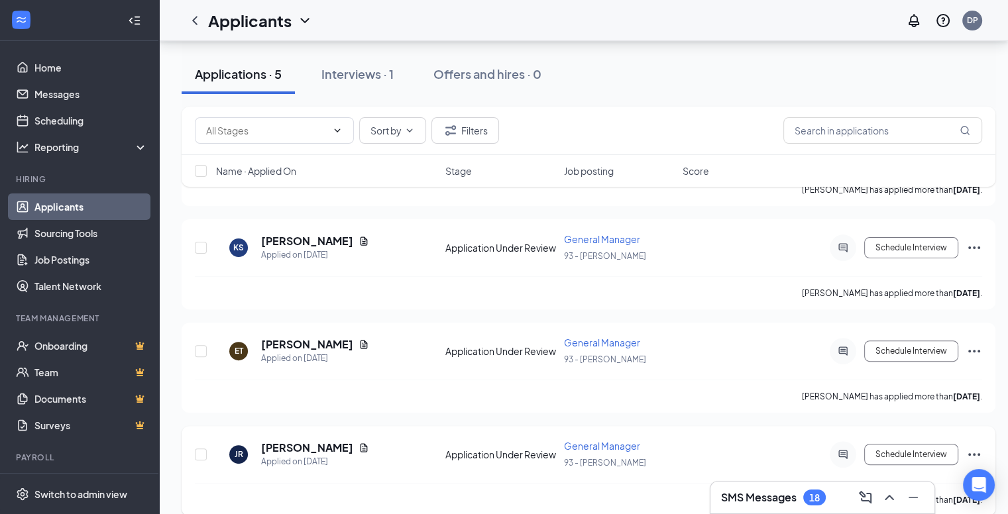
click at [971, 447] on icon "Ellipses" at bounding box center [975, 455] width 16 height 16
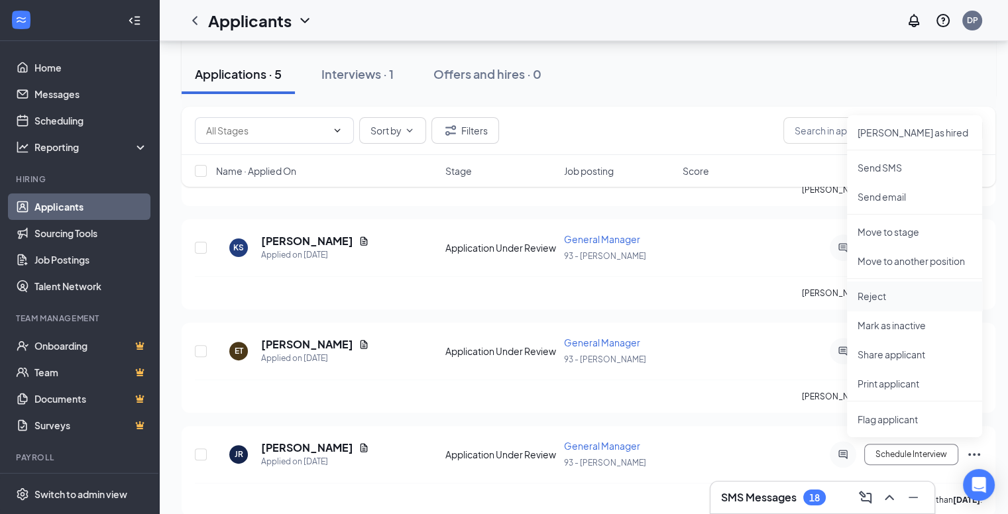
click at [894, 292] on p "Reject" at bounding box center [915, 296] width 114 height 13
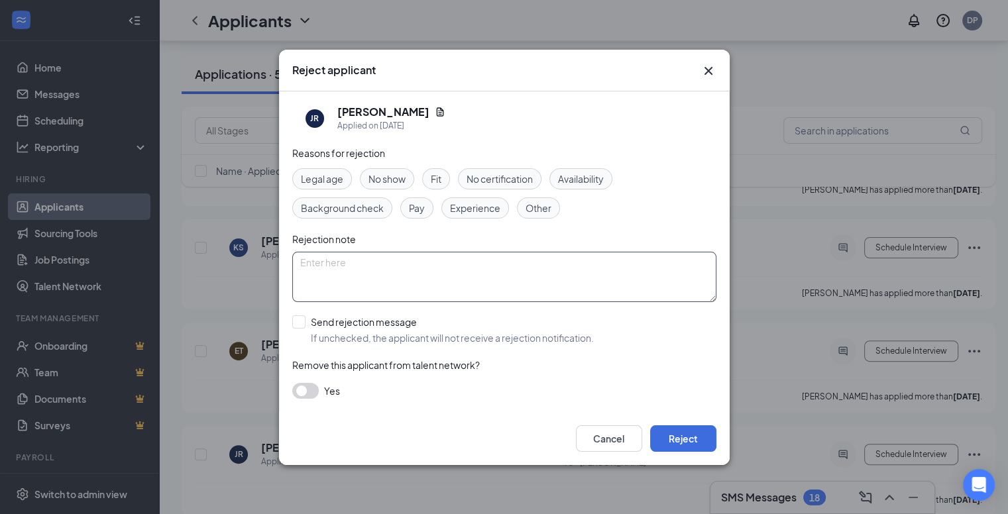
click at [406, 267] on textarea at bounding box center [504, 277] width 424 height 50
type textarea "MIA"
click at [693, 430] on button "Reject" at bounding box center [683, 439] width 66 height 27
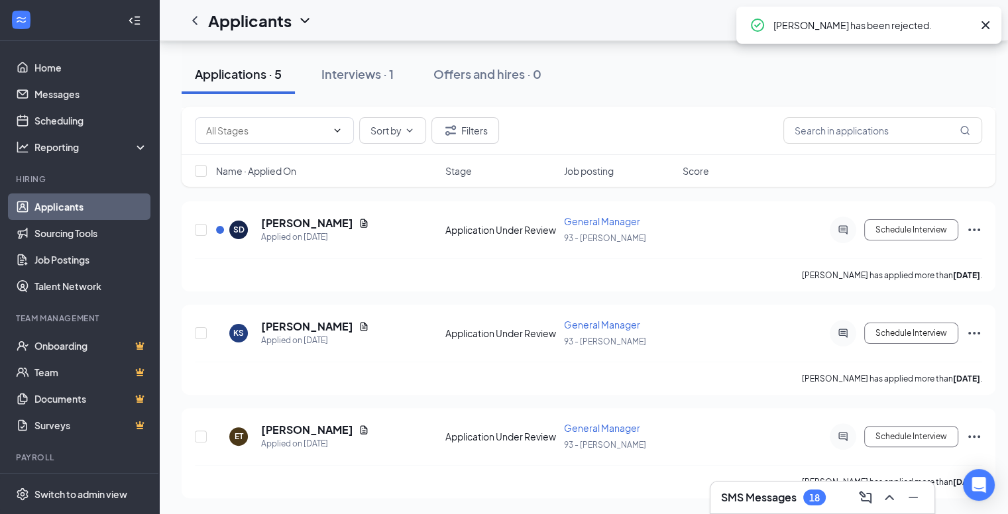
scroll to position [243, 0]
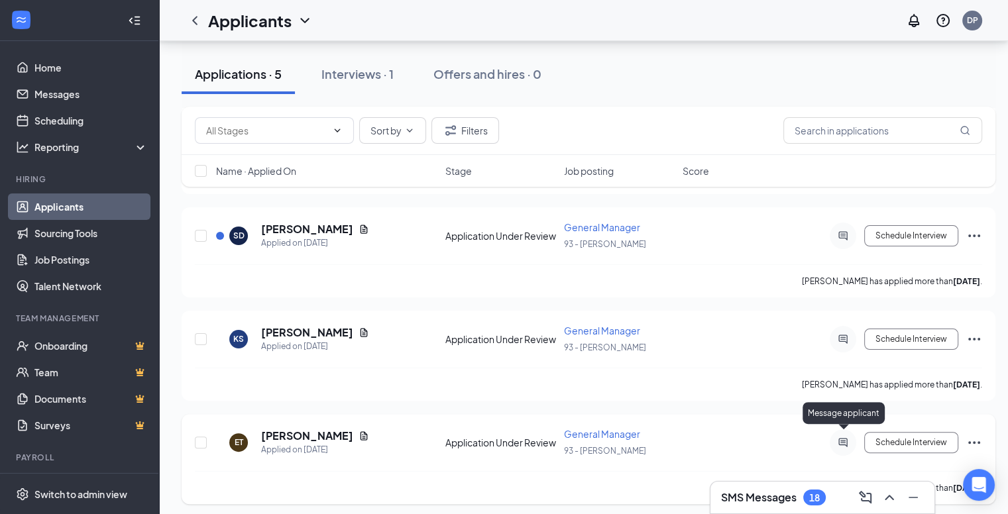
click at [845, 438] on icon "ActiveChat" at bounding box center [843, 443] width 16 height 11
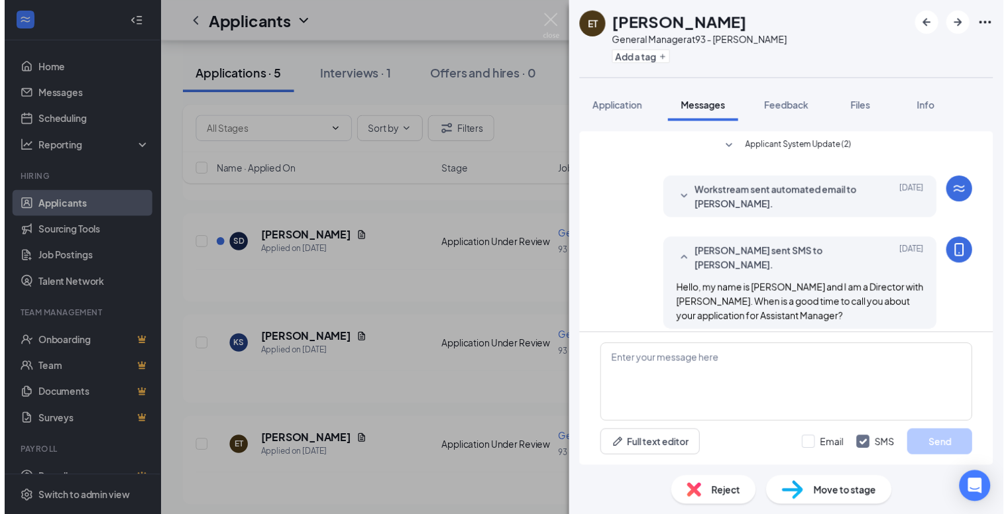
scroll to position [10, 0]
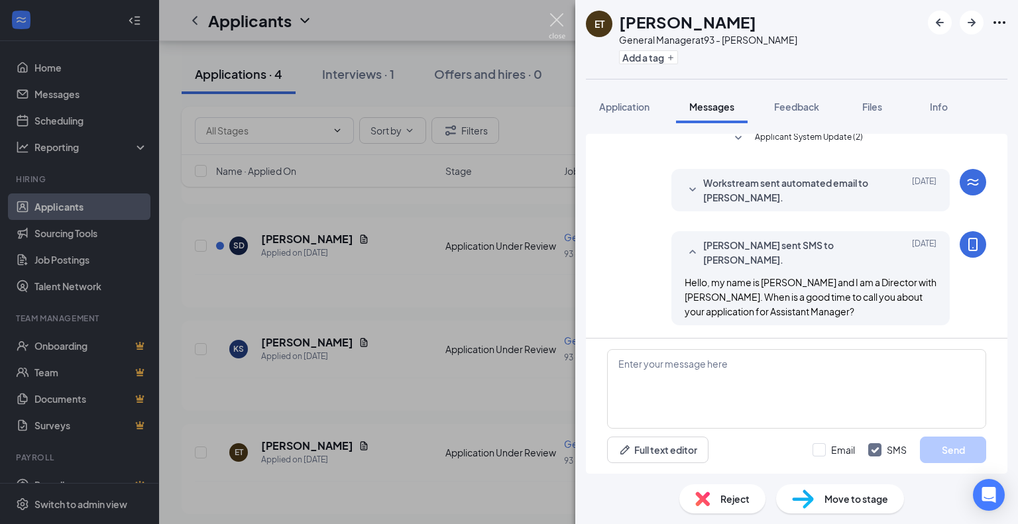
click at [557, 23] on img at bounding box center [557, 26] width 17 height 26
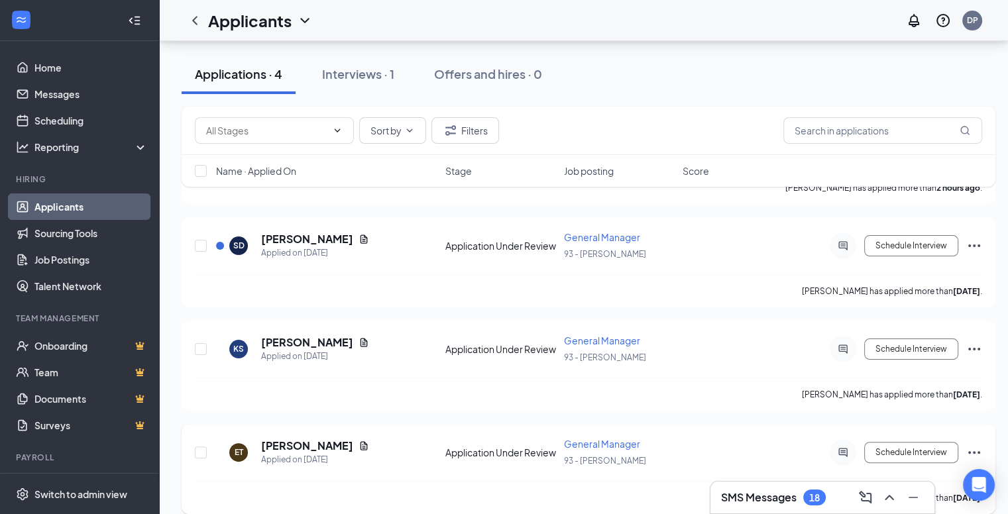
click at [977, 447] on icon "Ellipses" at bounding box center [975, 453] width 16 height 16
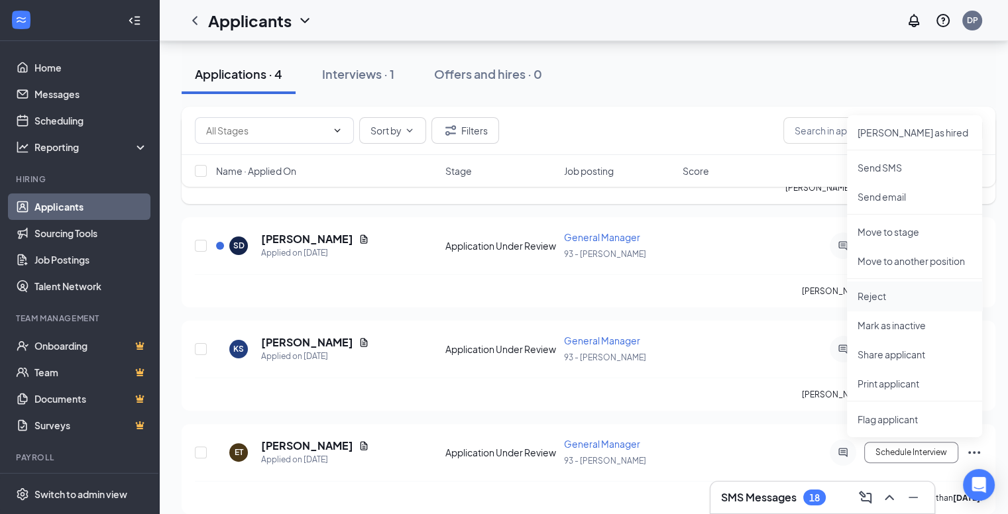
click at [885, 291] on p "Reject" at bounding box center [915, 296] width 114 height 13
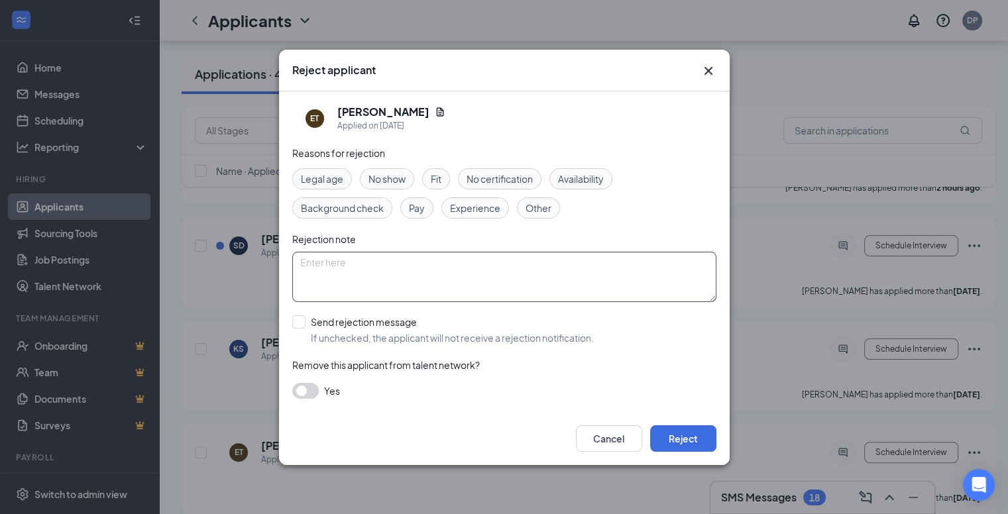
click at [456, 269] on textarea at bounding box center [504, 277] width 424 height 50
type textarea "MIA"
click at [703, 427] on button "Reject" at bounding box center [683, 439] width 66 height 27
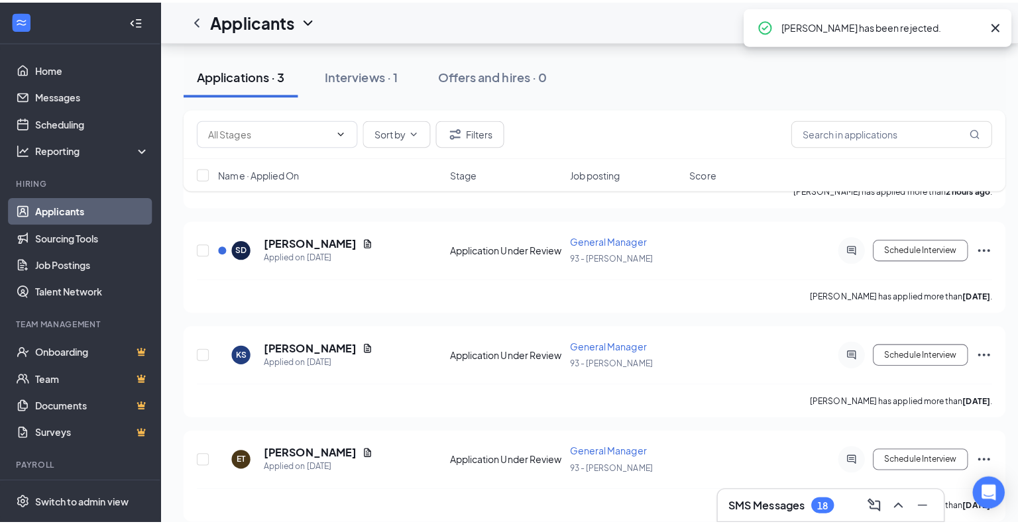
scroll to position [130, 0]
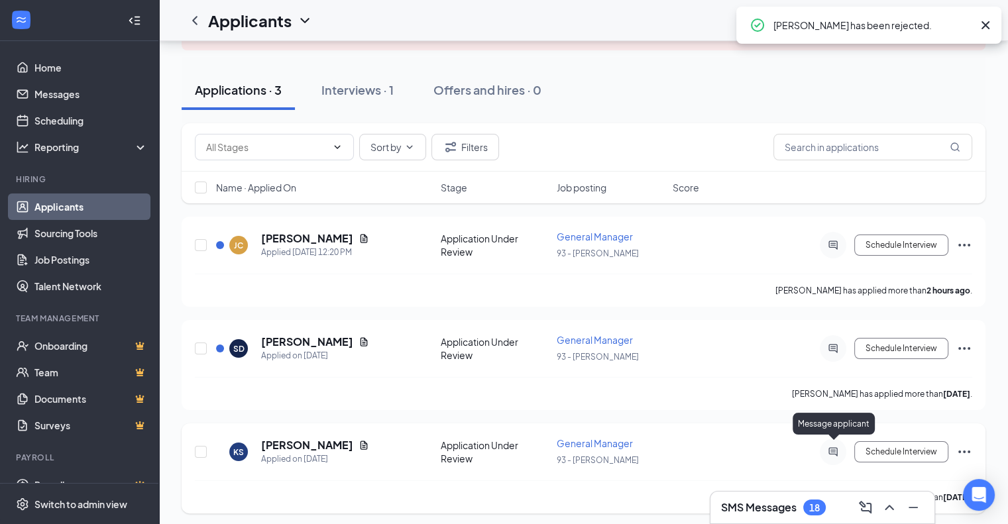
click at [829, 449] on icon "ActiveChat" at bounding box center [833, 452] width 9 height 9
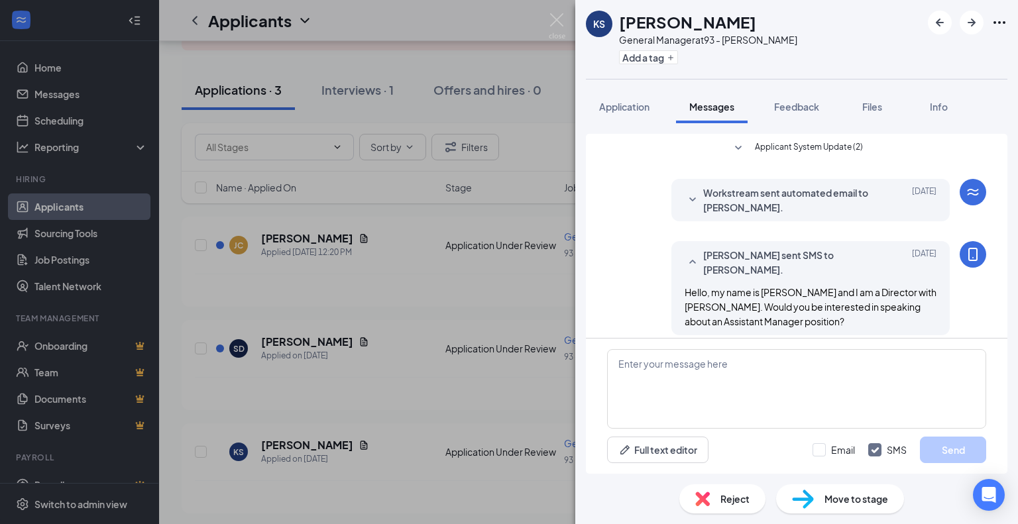
scroll to position [10, 0]
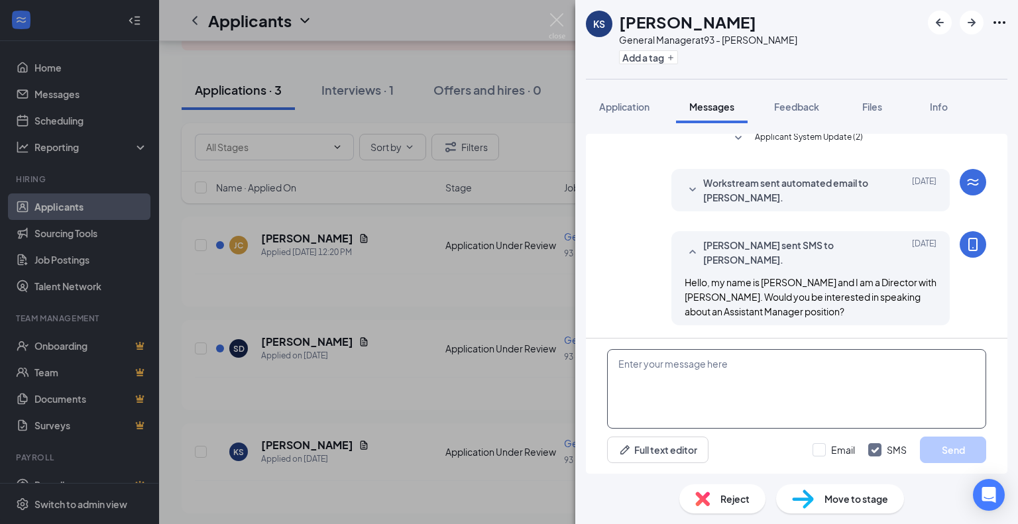
click at [660, 371] on textarea at bounding box center [796, 389] width 379 height 80
type textarea "MIA"
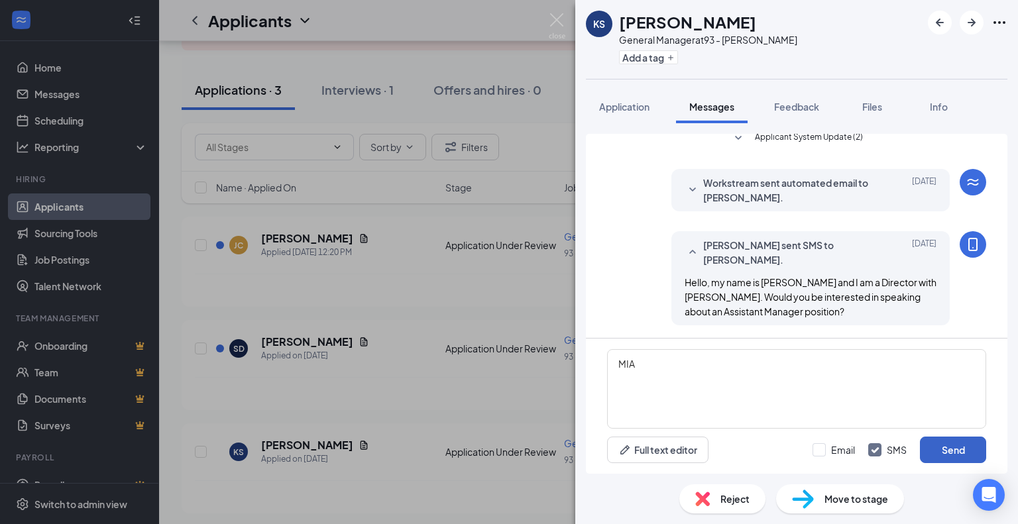
click at [969, 451] on button "Send" at bounding box center [953, 450] width 66 height 27
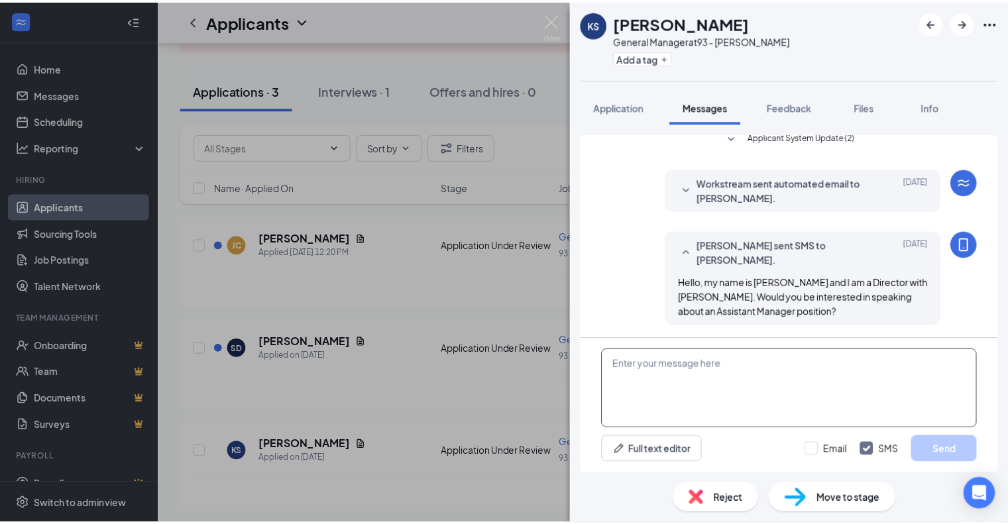
scroll to position [95, 0]
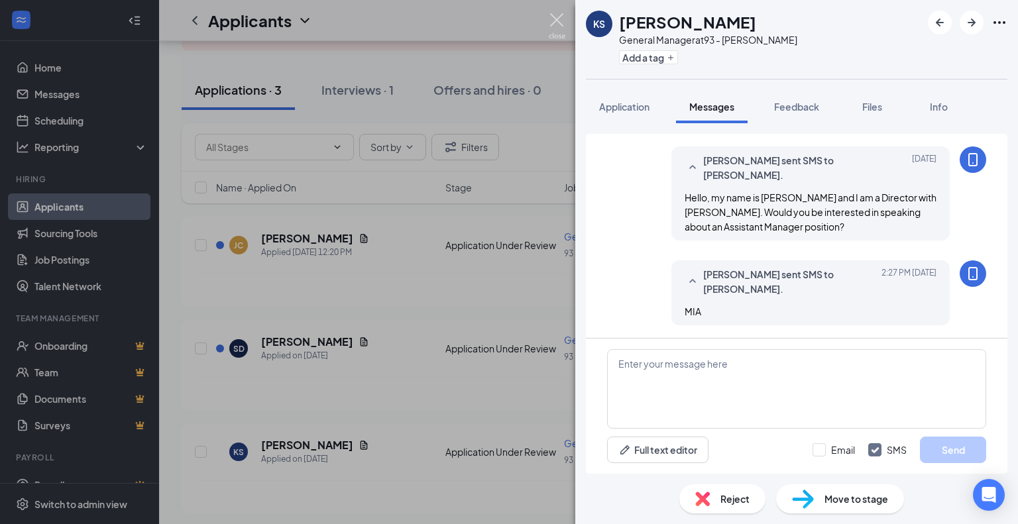
click at [558, 30] on img at bounding box center [557, 26] width 17 height 26
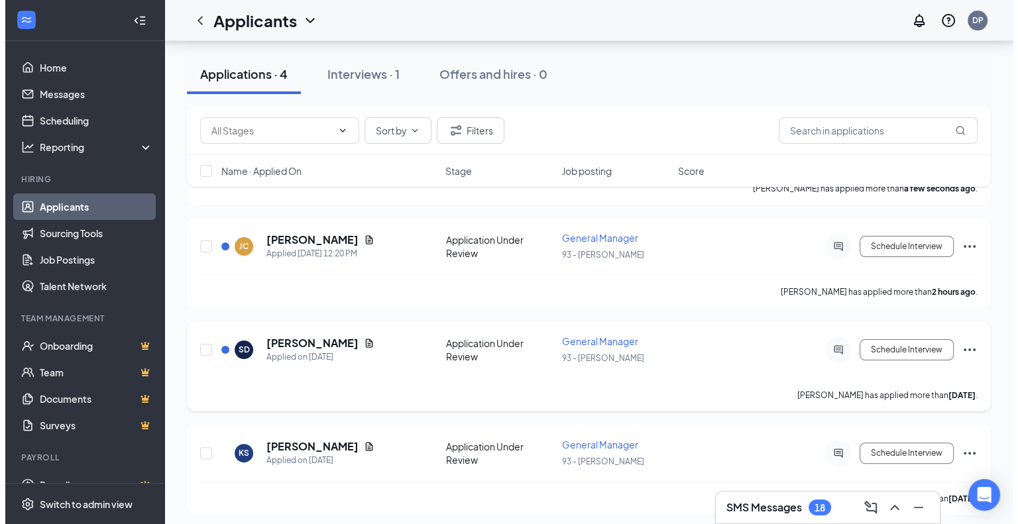
scroll to position [233, 0]
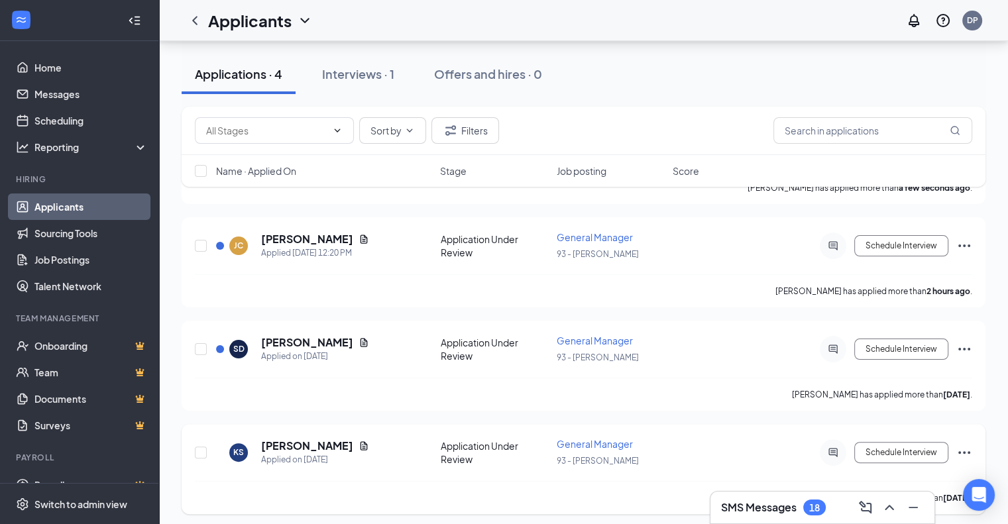
click at [968, 450] on icon "Ellipses" at bounding box center [965, 453] width 16 height 16
click at [744, 362] on div "SD [PERSON_NAME] Applied on [DATE] Application Under Review General Manager 93 …" at bounding box center [584, 356] width 778 height 44
click at [832, 448] on icon "ActiveChat" at bounding box center [833, 452] width 9 height 9
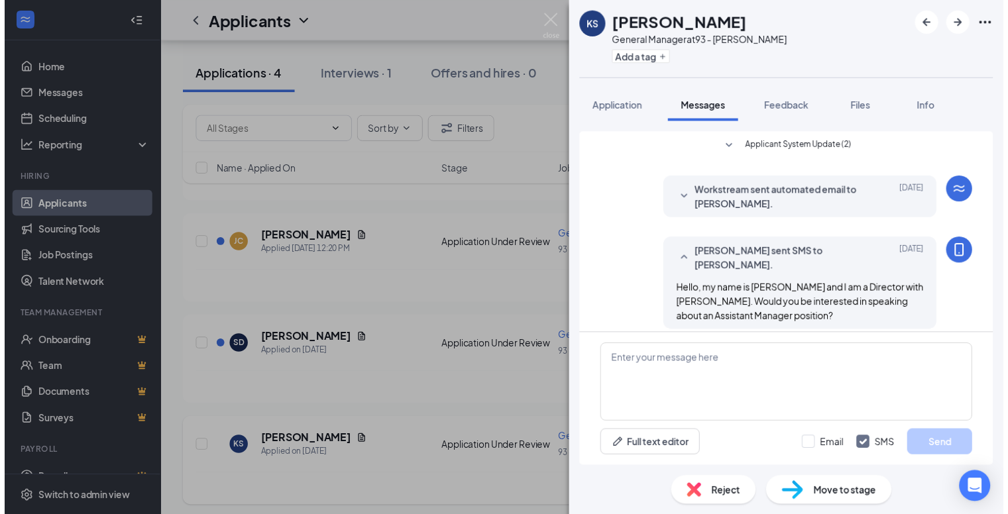
scroll to position [95, 0]
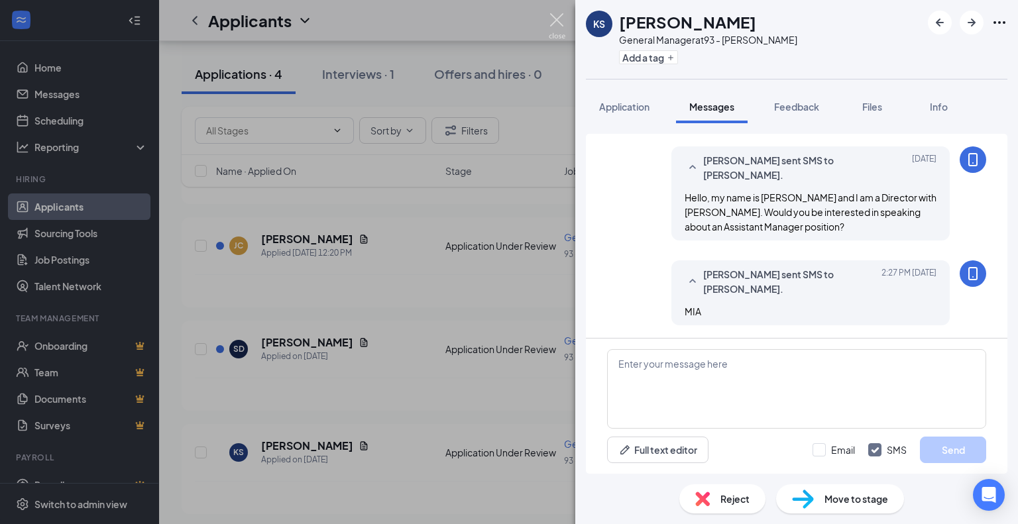
click at [556, 15] on img at bounding box center [557, 26] width 17 height 26
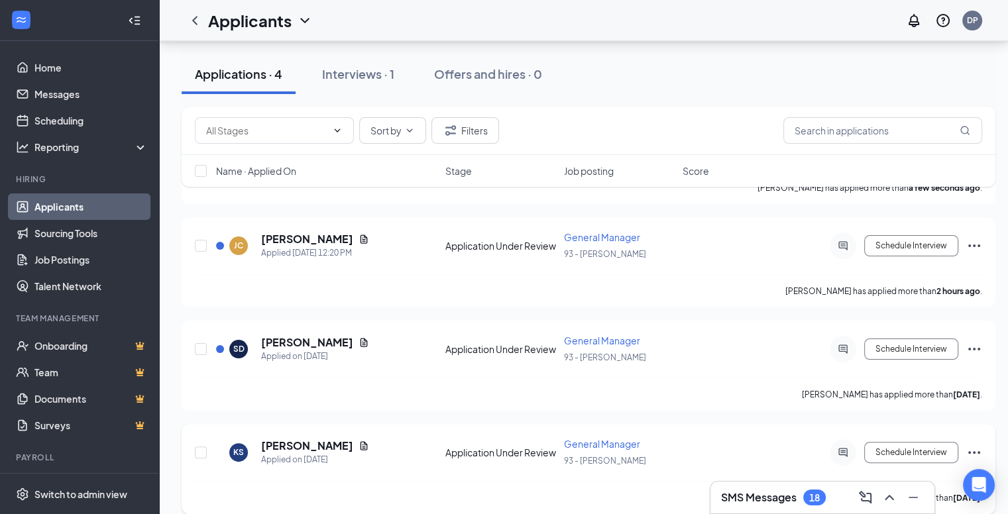
click at [973, 452] on icon "Ellipses" at bounding box center [975, 453] width 12 height 3
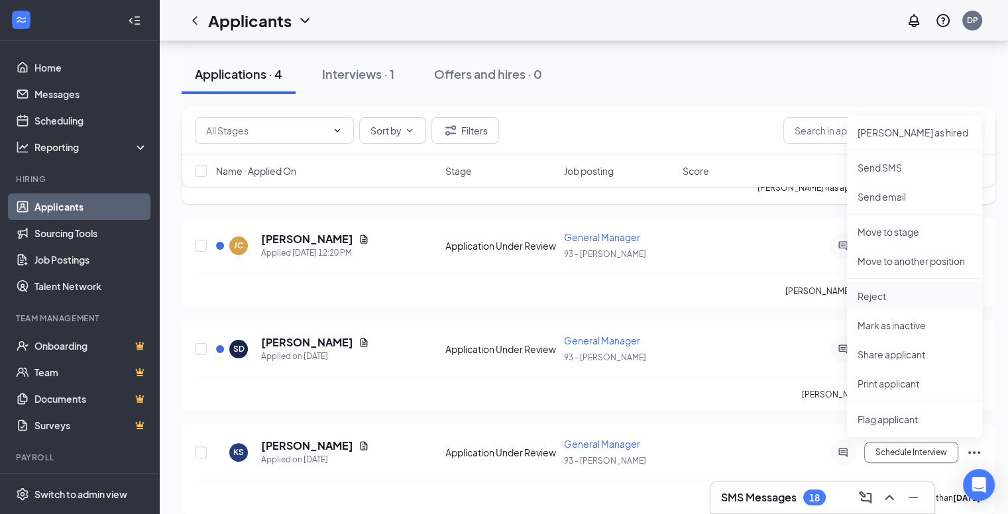
click at [906, 292] on p "Reject" at bounding box center [915, 296] width 114 height 13
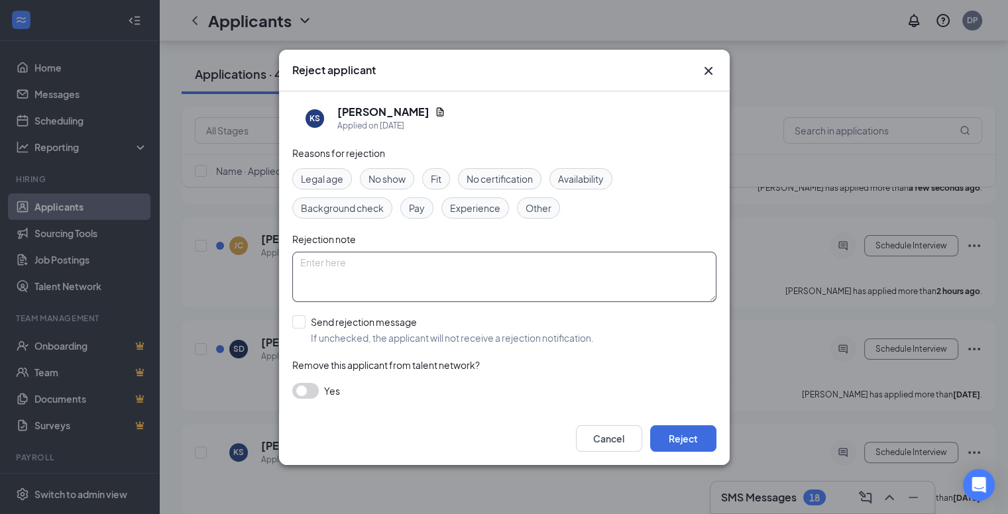
click at [398, 264] on textarea at bounding box center [504, 277] width 424 height 50
type textarea "MIA"
click at [663, 438] on button "Reject" at bounding box center [683, 439] width 66 height 27
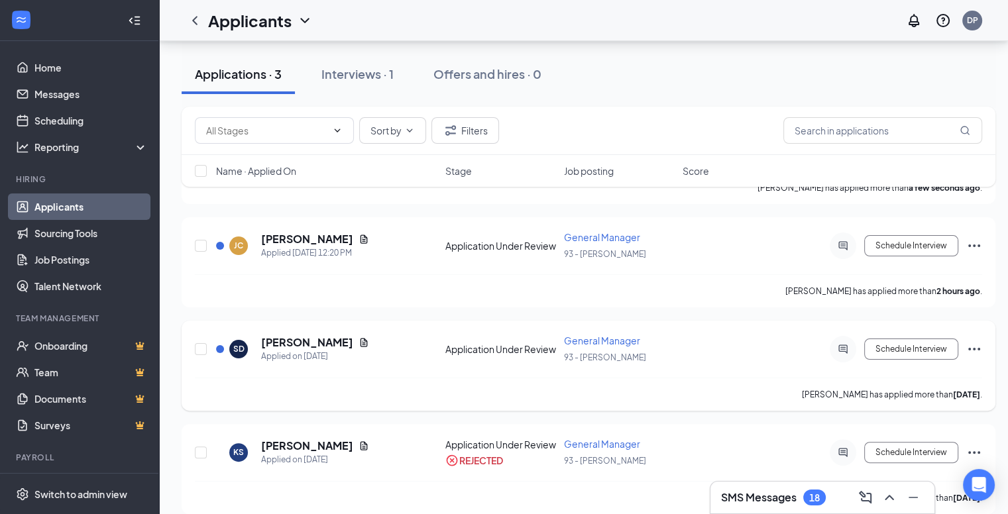
click at [979, 347] on icon "Ellipses" at bounding box center [975, 349] width 16 height 16
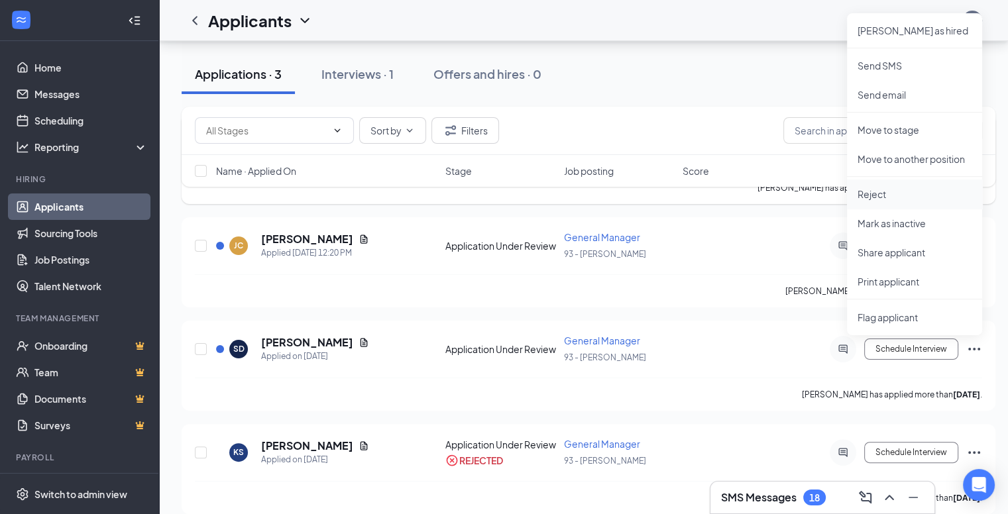
click at [883, 188] on p "Reject" at bounding box center [915, 194] width 114 height 13
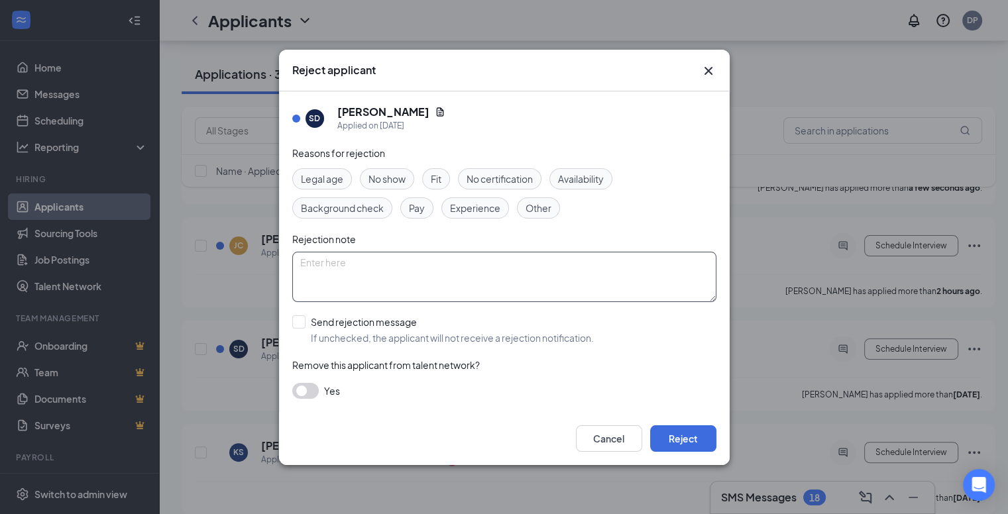
click at [416, 268] on textarea at bounding box center [504, 277] width 424 height 50
type textarea "not rehireable"
click at [685, 436] on button "Reject" at bounding box center [683, 439] width 66 height 27
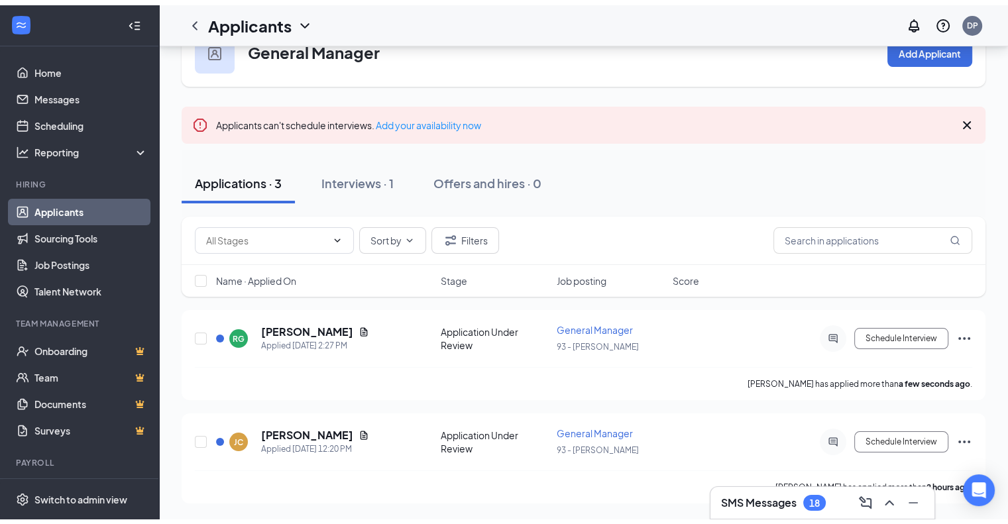
scroll to position [29, 0]
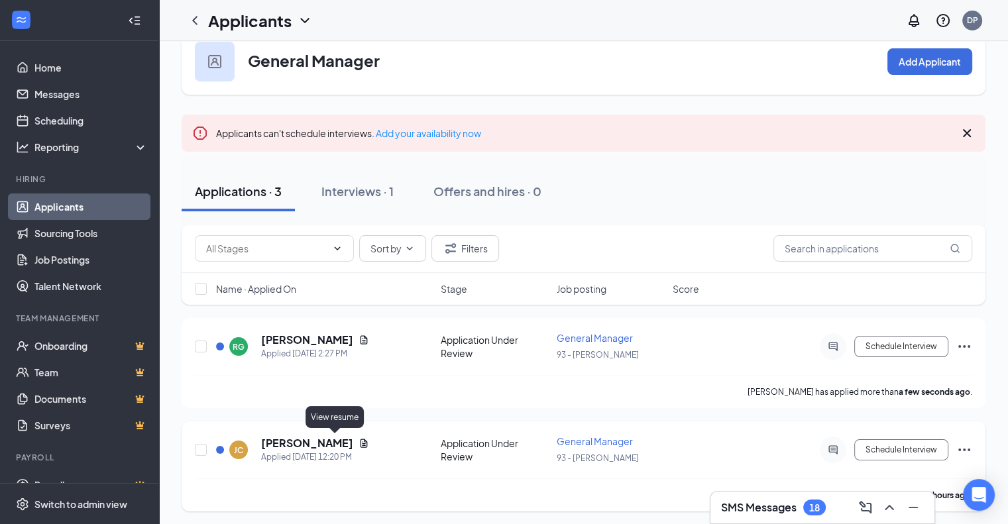
click at [359, 440] on icon "Document" at bounding box center [364, 443] width 11 height 11
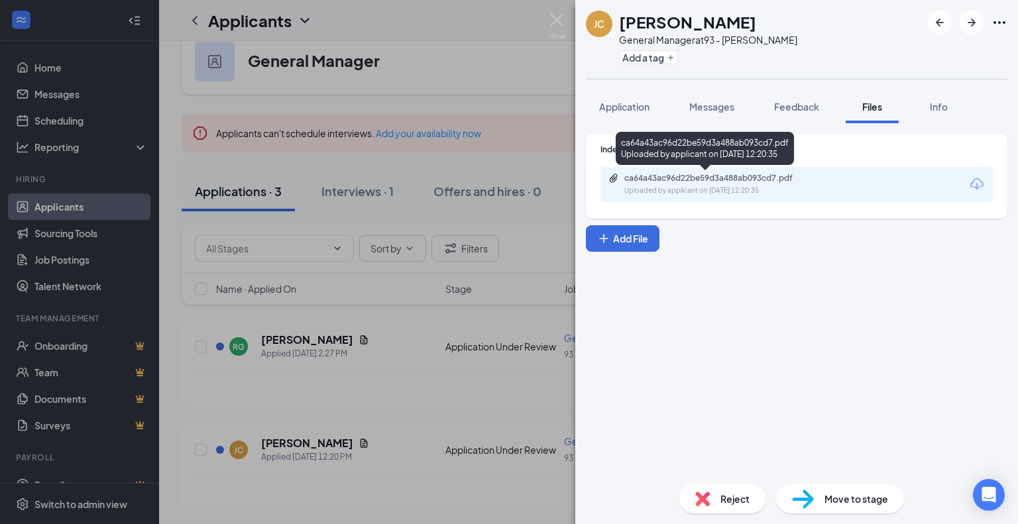
click at [669, 181] on div "ca64a43ac96d22be59d3a488ab093cd7.pdf" at bounding box center [718, 178] width 186 height 11
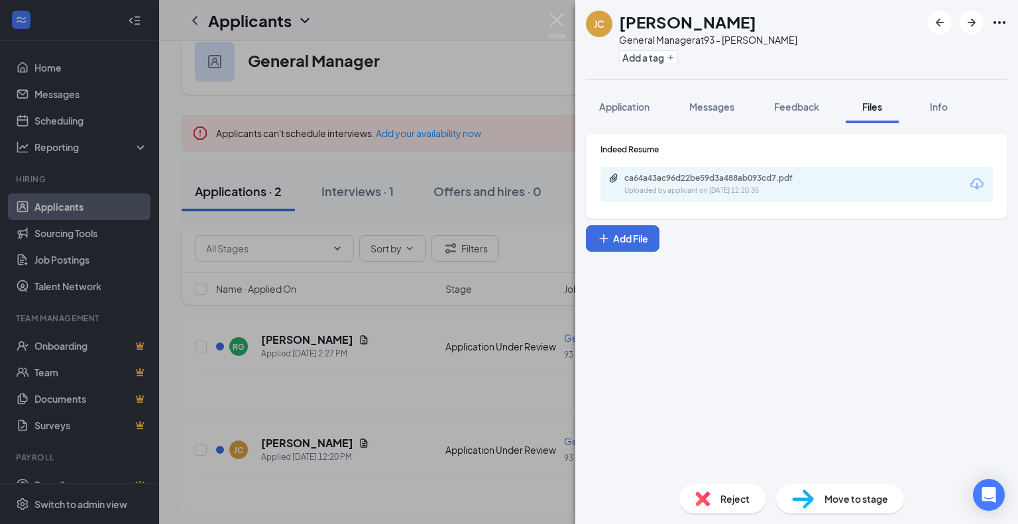
click at [371, 186] on div "[PERSON_NAME] General Manager at 93 - [PERSON_NAME] Add a tag Application Messa…" at bounding box center [509, 262] width 1018 height 524
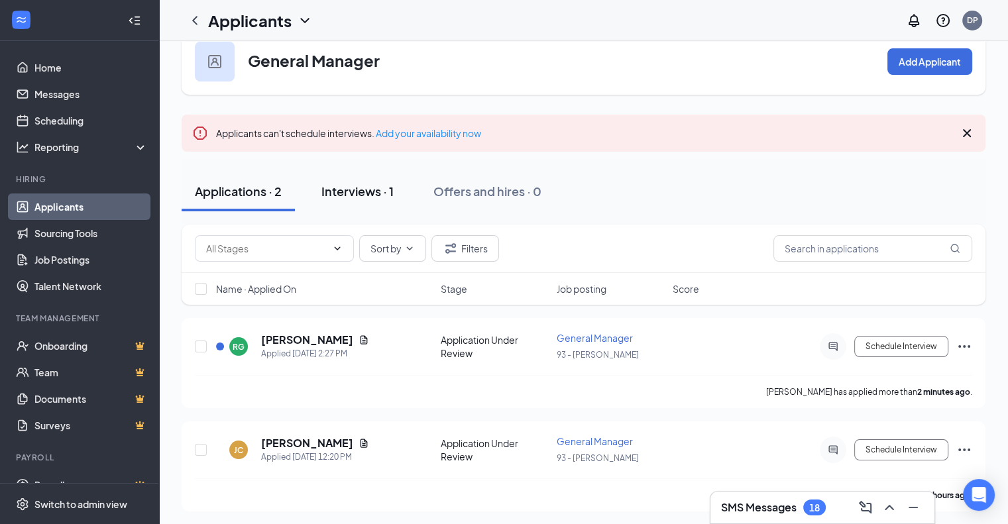
click at [369, 190] on div "Interviews · 1" at bounding box center [358, 191] width 72 height 17
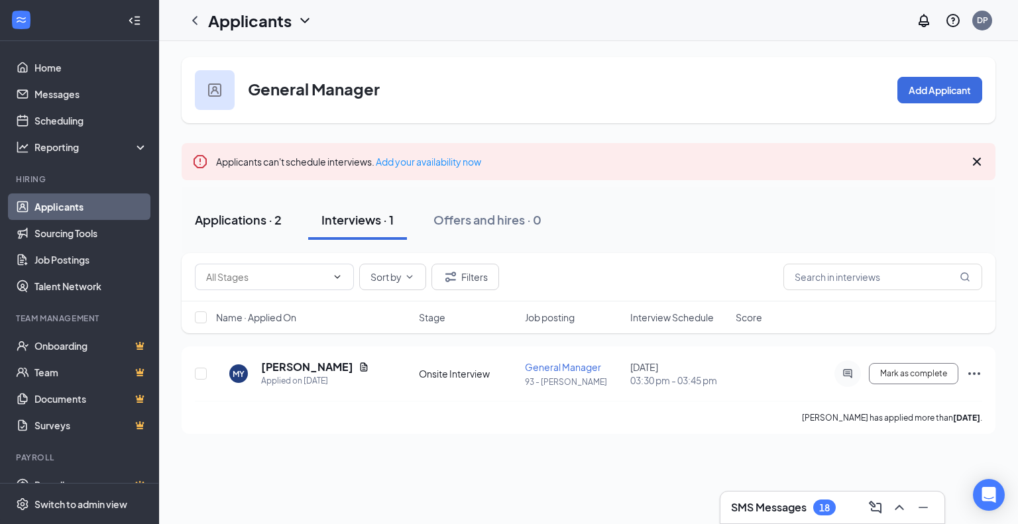
click at [265, 217] on div "Applications · 2" at bounding box center [238, 219] width 87 height 17
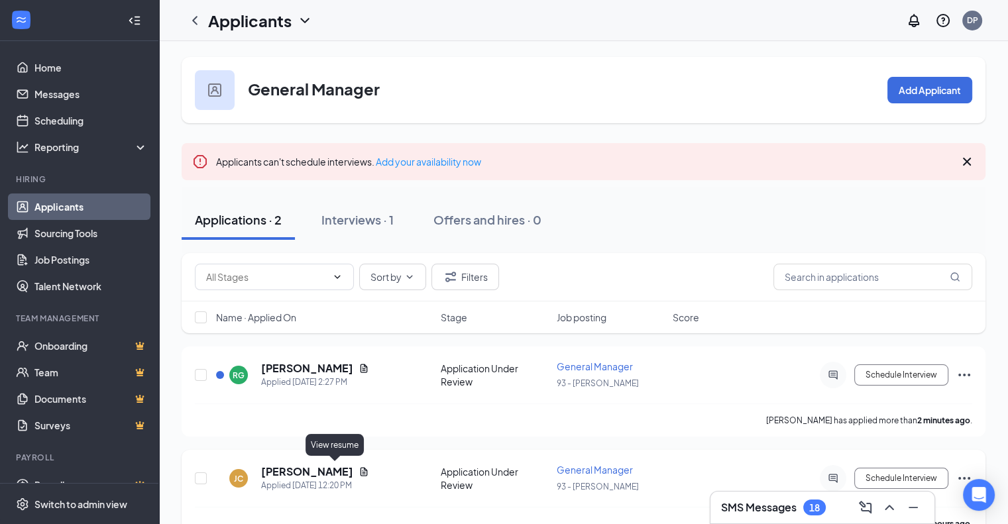
click at [359, 471] on icon "Document" at bounding box center [364, 472] width 11 height 11
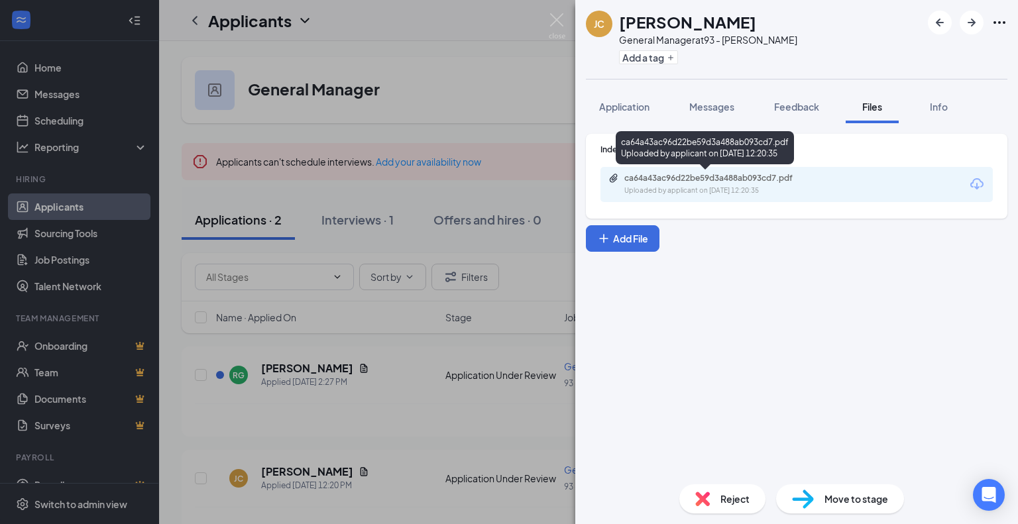
click at [680, 180] on div "ca64a43ac96d22be59d3a488ab093cd7.pdf" at bounding box center [718, 178] width 186 height 11
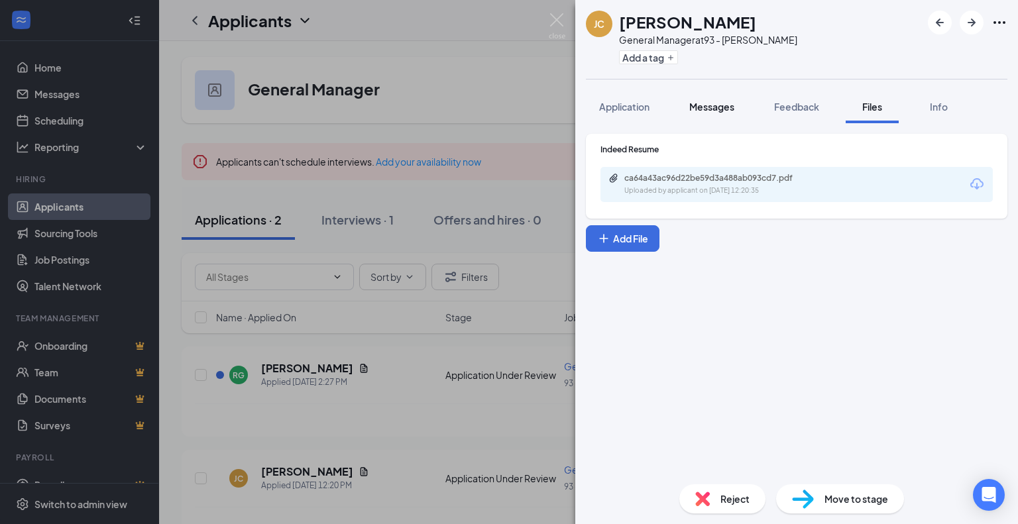
click at [716, 107] on span "Messages" at bounding box center [712, 107] width 45 height 12
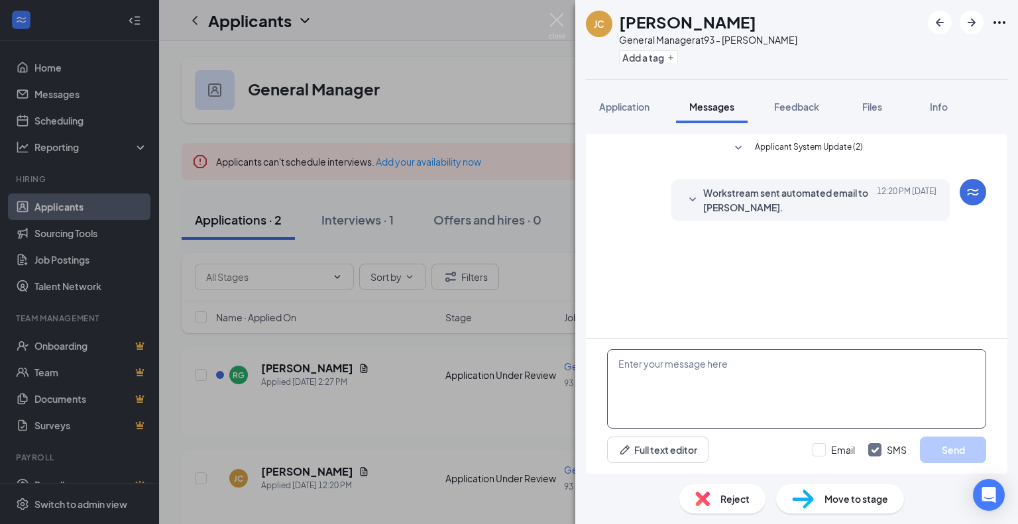
click at [689, 373] on textarea at bounding box center [796, 389] width 379 height 80
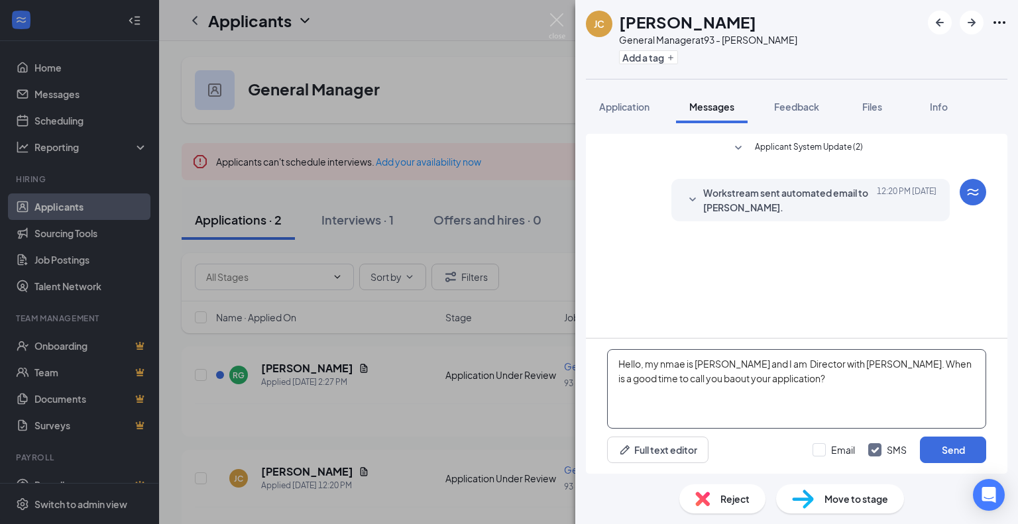
click at [719, 381] on textarea "Hello, my nmae is [PERSON_NAME] and I am Director with [PERSON_NAME]. When is a…" at bounding box center [796, 389] width 379 height 80
click at [678, 365] on textarea "Hello, my nmae is [PERSON_NAME] and I am Director with [PERSON_NAME]. When is a…" at bounding box center [796, 389] width 379 height 80
type textarea "Hello, my name is [PERSON_NAME] and I am Director with [PERSON_NAME]. When is a…"
click at [939, 450] on button "Send" at bounding box center [953, 450] width 66 height 27
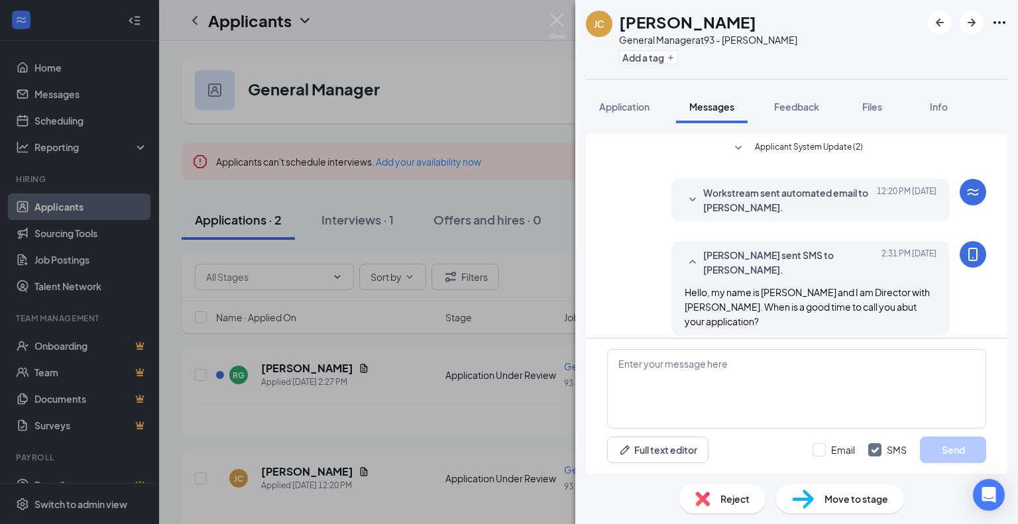
scroll to position [10, 0]
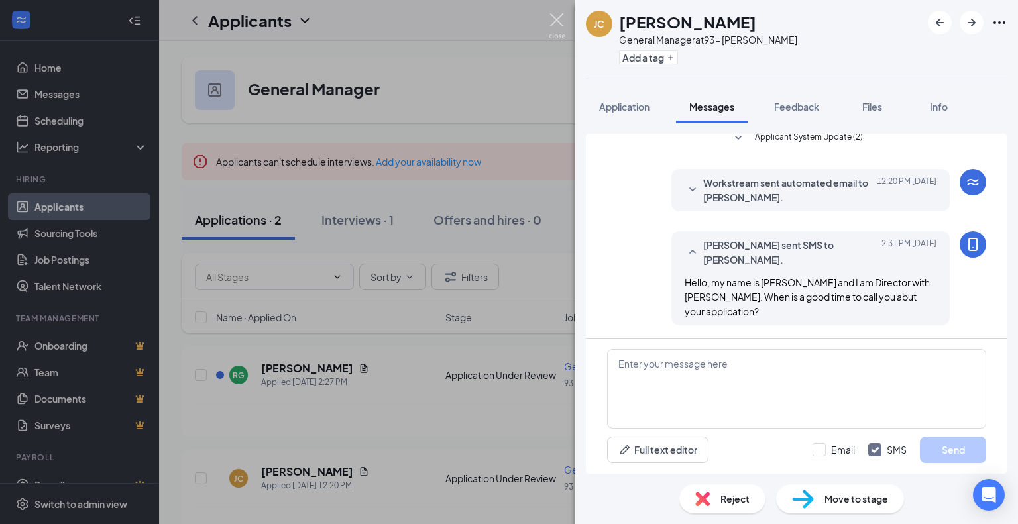
click at [554, 28] on img at bounding box center [557, 26] width 17 height 26
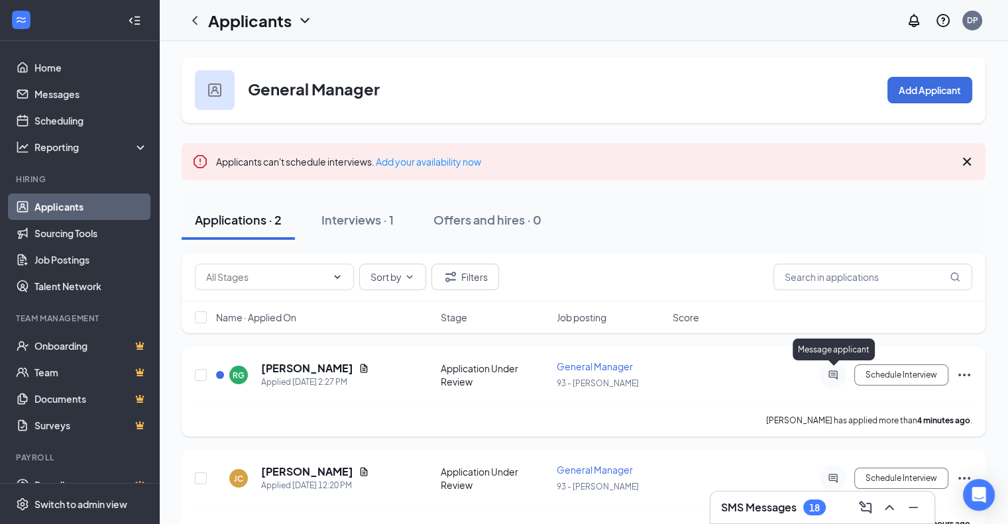
click at [835, 374] on icon "ActiveChat" at bounding box center [833, 375] width 9 height 9
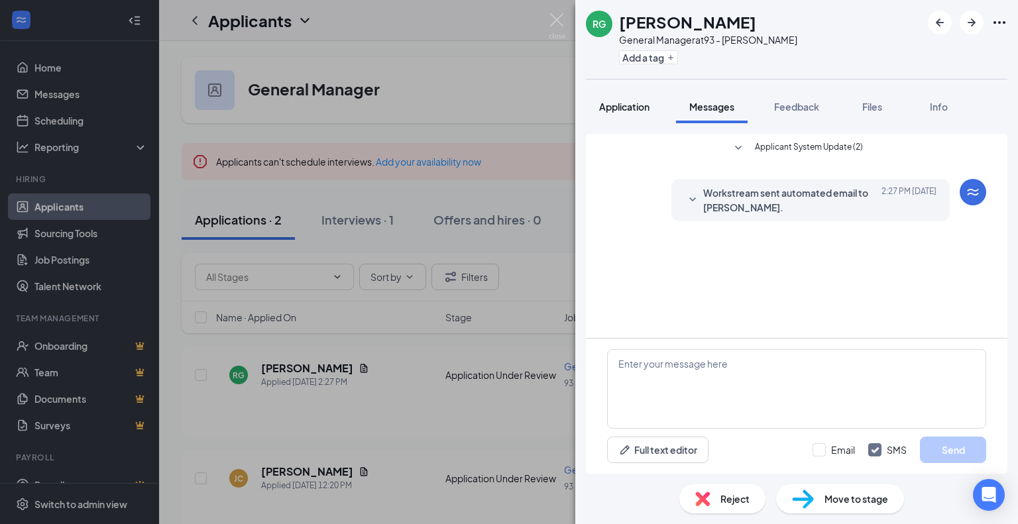
click at [636, 105] on span "Application" at bounding box center [624, 107] width 50 height 12
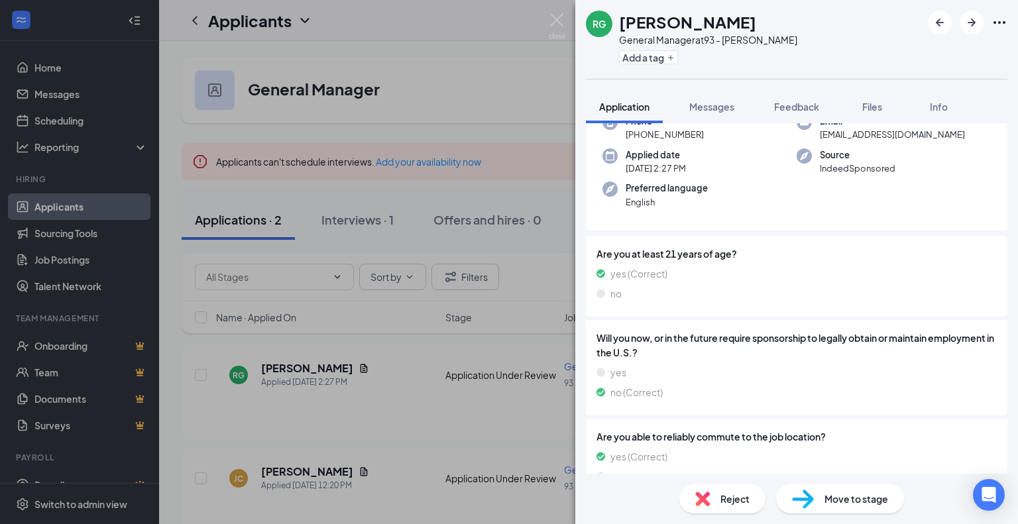
scroll to position [182, 0]
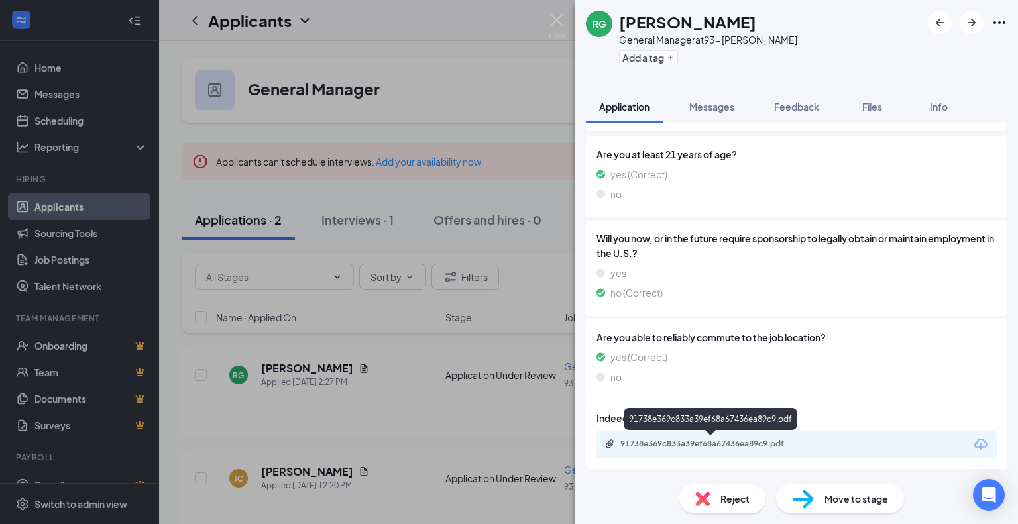
click at [648, 448] on div "91738e369c833a39ef68a67436ea89c9.pdf" at bounding box center [714, 444] width 186 height 11
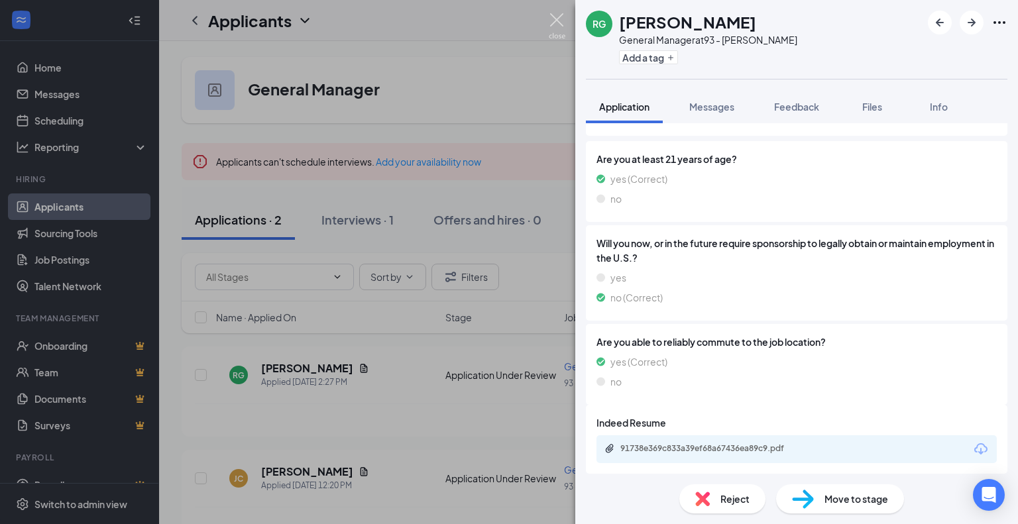
click at [558, 23] on img at bounding box center [557, 26] width 17 height 26
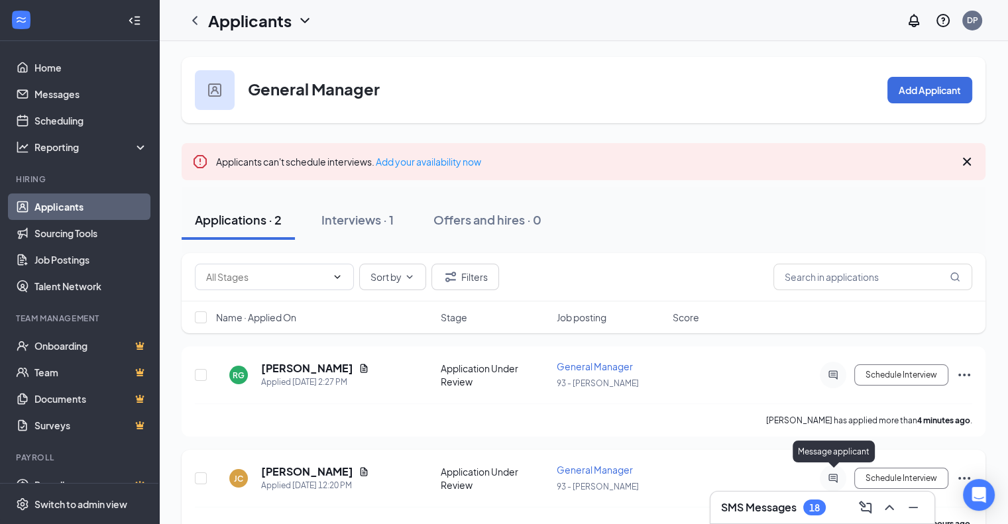
click at [832, 474] on icon "ActiveChat" at bounding box center [833, 478] width 9 height 9
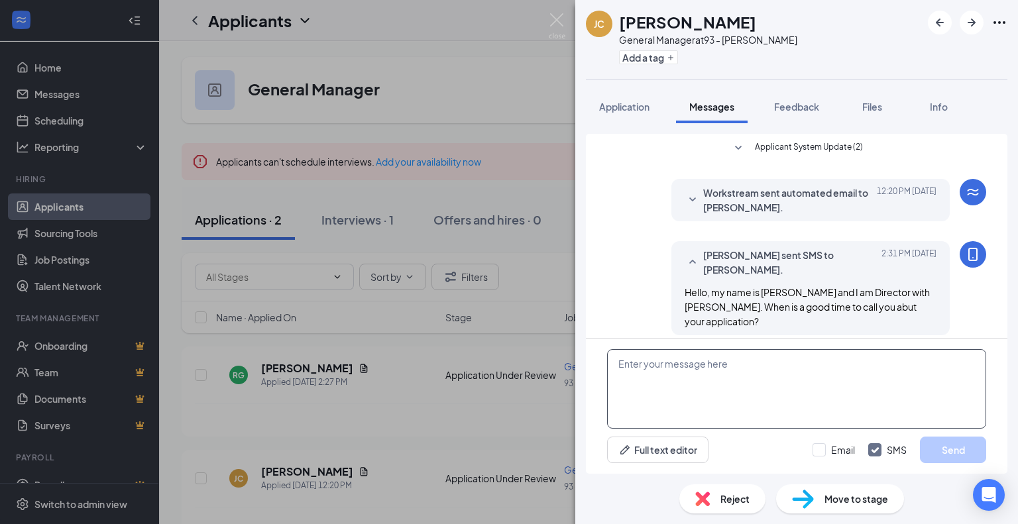
scroll to position [10, 0]
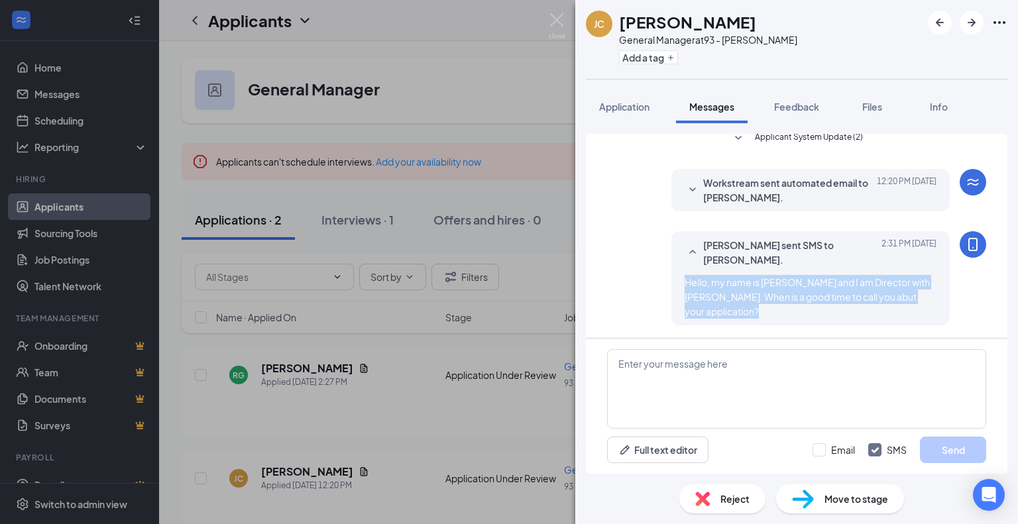
drag, startPoint x: 733, startPoint y: 308, endPoint x: 674, endPoint y: 280, distance: 65.0
click at [674, 280] on div "[PERSON_NAME] sent SMS to [PERSON_NAME]. [DATE] 2:31 PM Hello, my name is [PERS…" at bounding box center [811, 278] width 278 height 94
copy span "Hello, my name is [PERSON_NAME] and I am Director with [PERSON_NAME]. When is a…"
click at [560, 29] on img at bounding box center [557, 26] width 17 height 26
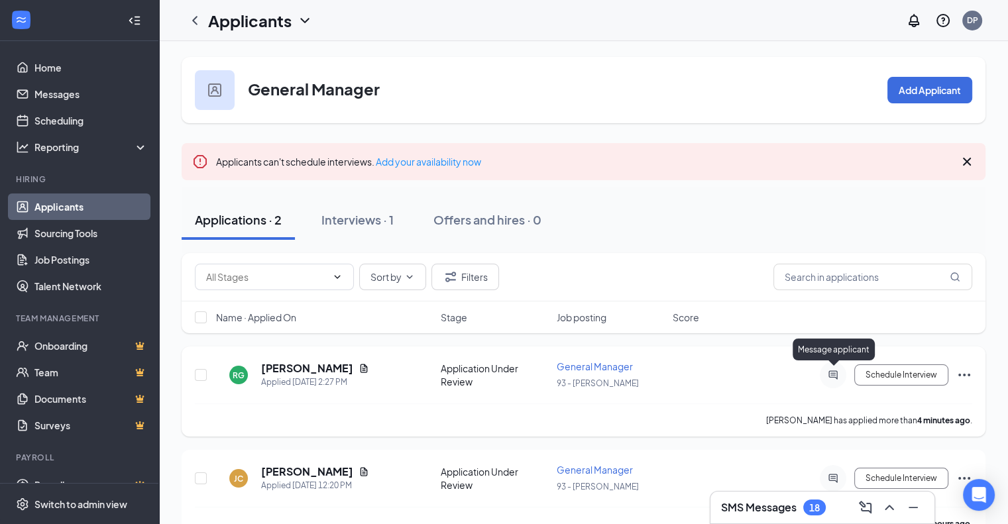
click at [837, 374] on icon "ActiveChat" at bounding box center [833, 375] width 9 height 9
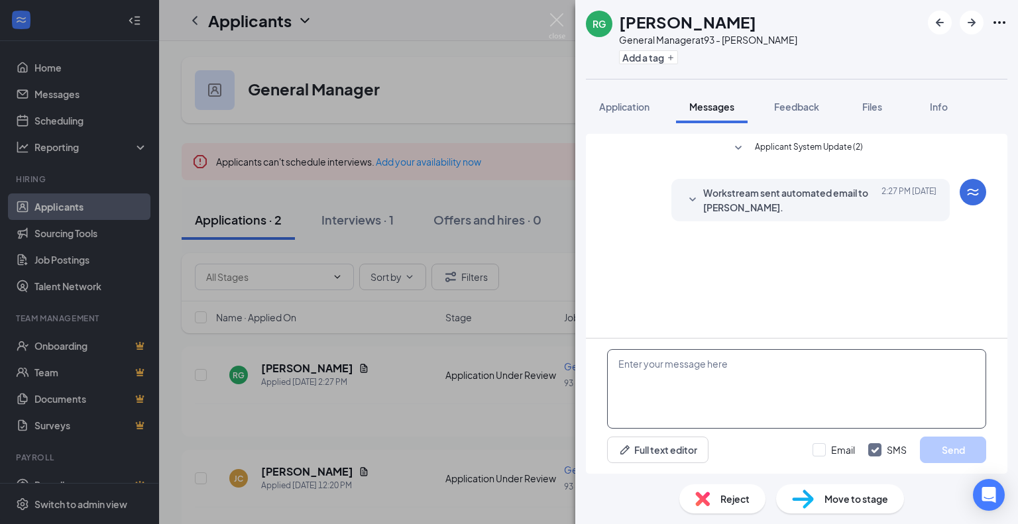
click at [678, 371] on textarea at bounding box center [796, 389] width 379 height 80
paste textarea "Hello, my name is [PERSON_NAME] and I am Director with [PERSON_NAME]. When is a…"
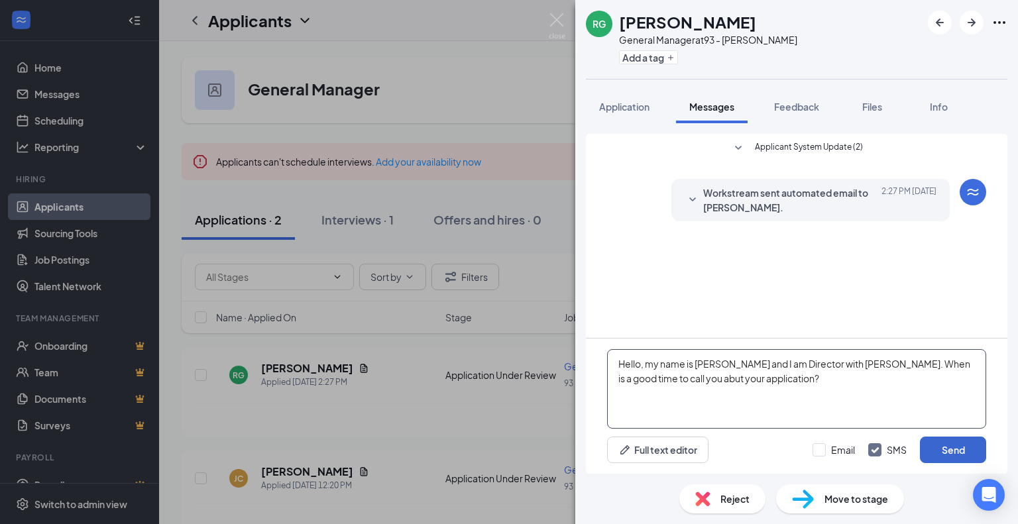
type textarea "Hello, my name is [PERSON_NAME] and I am Director with [PERSON_NAME]. When is a…"
click at [955, 450] on button "Send" at bounding box center [953, 450] width 66 height 27
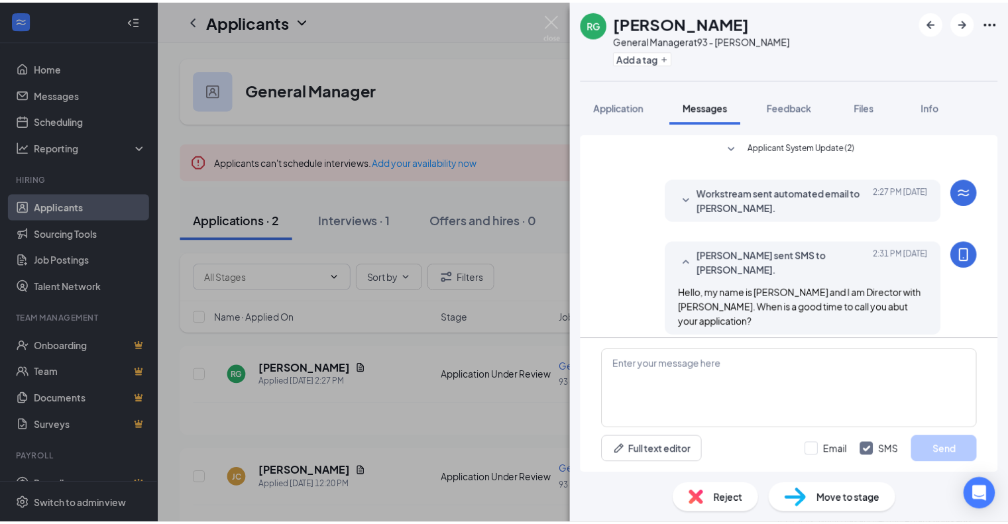
scroll to position [10, 0]
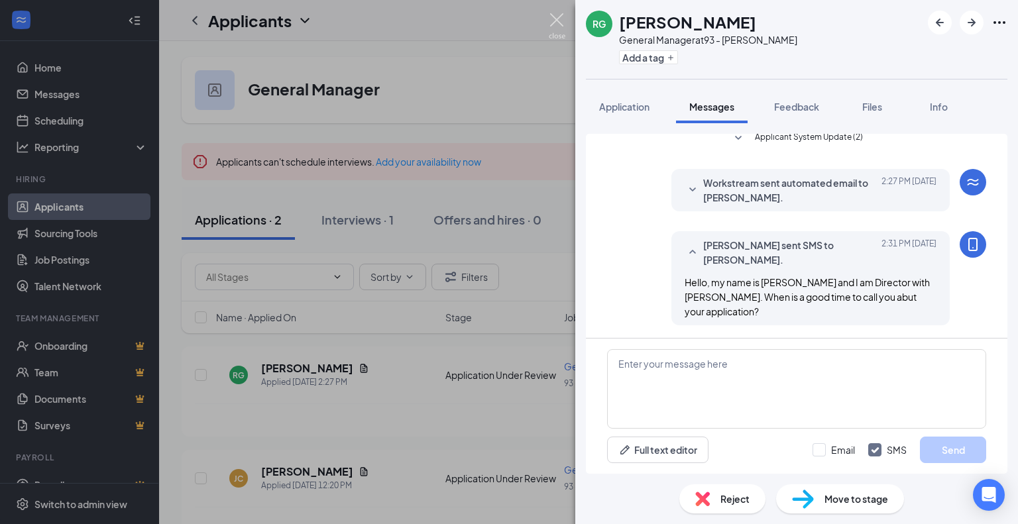
click at [557, 22] on img at bounding box center [557, 26] width 17 height 26
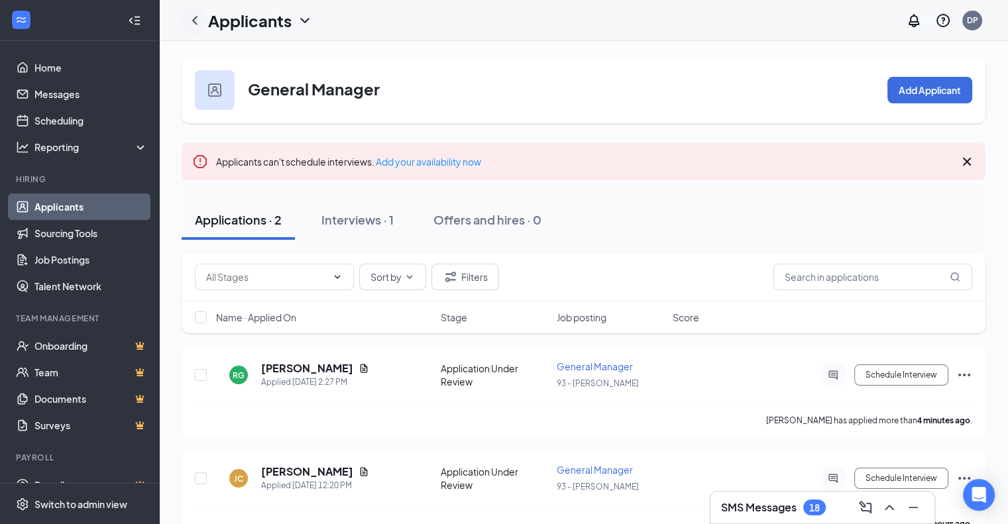
click at [199, 18] on icon "ChevronLeft" at bounding box center [195, 21] width 16 height 16
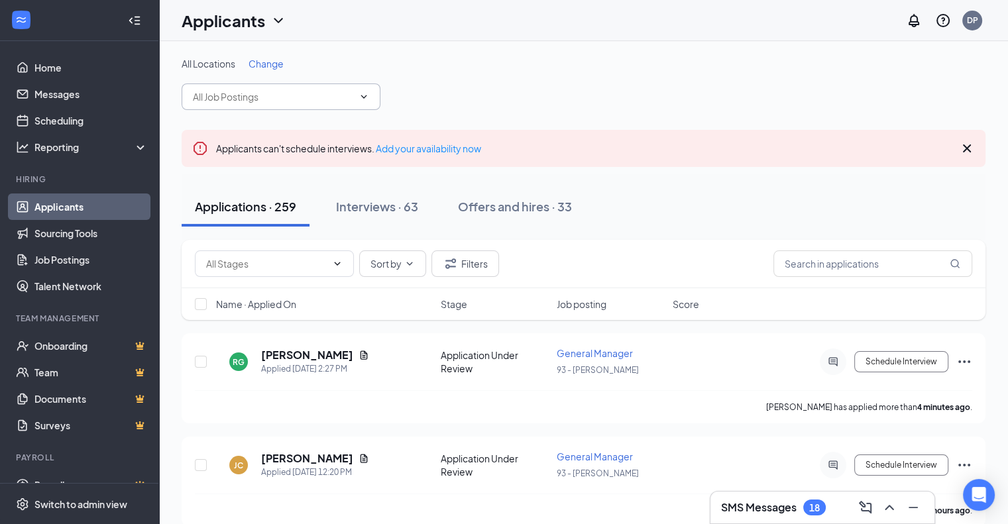
click at [302, 99] on input "text" at bounding box center [273, 97] width 160 height 15
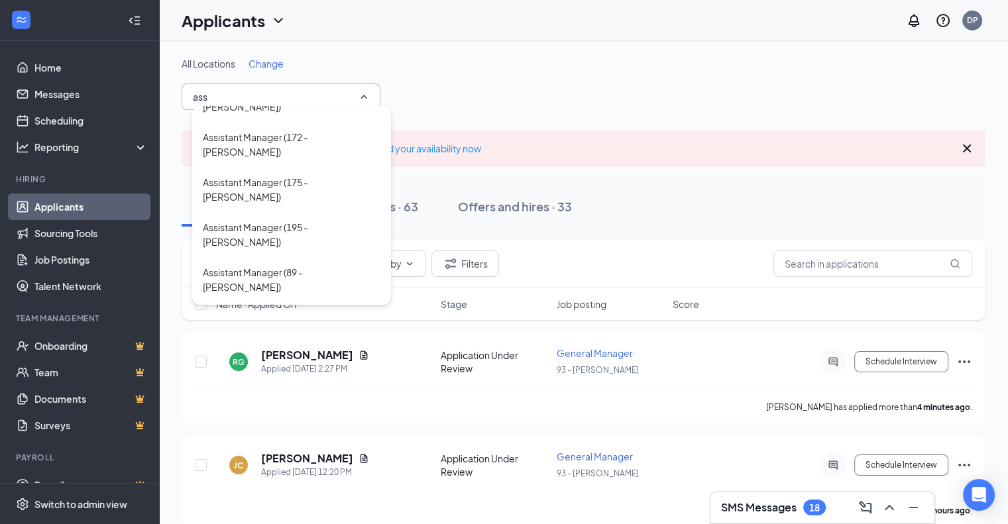
scroll to position [45, 0]
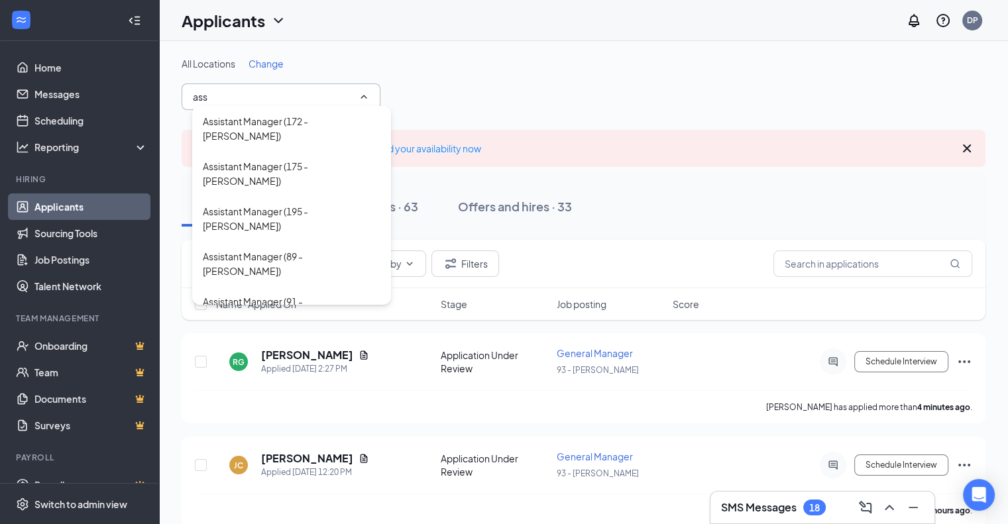
type input "ass"
click at [320, 385] on div "Assistant Manager (94 - [PERSON_NAME])" at bounding box center [292, 399] width 178 height 29
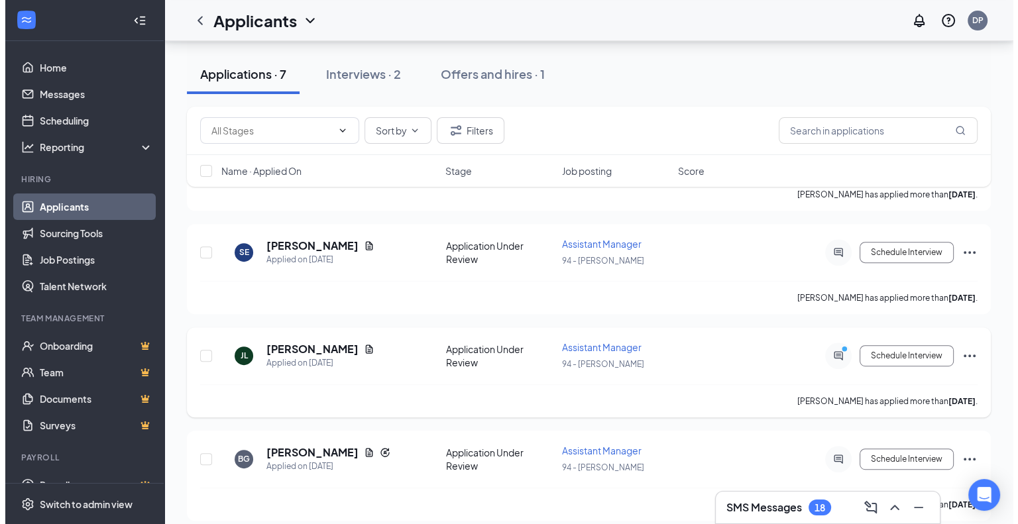
scroll to position [538, 0]
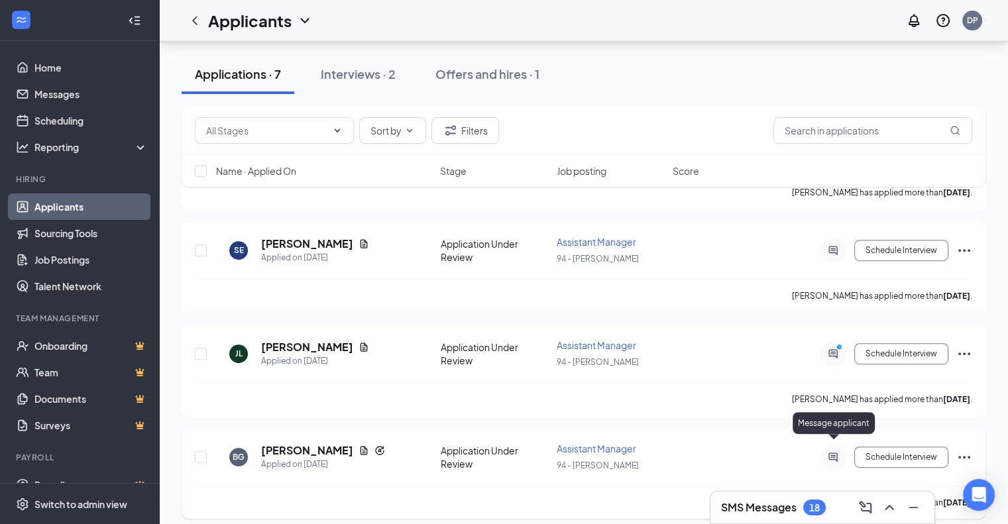
click at [833, 452] on icon "ActiveChat" at bounding box center [833, 457] width 16 height 11
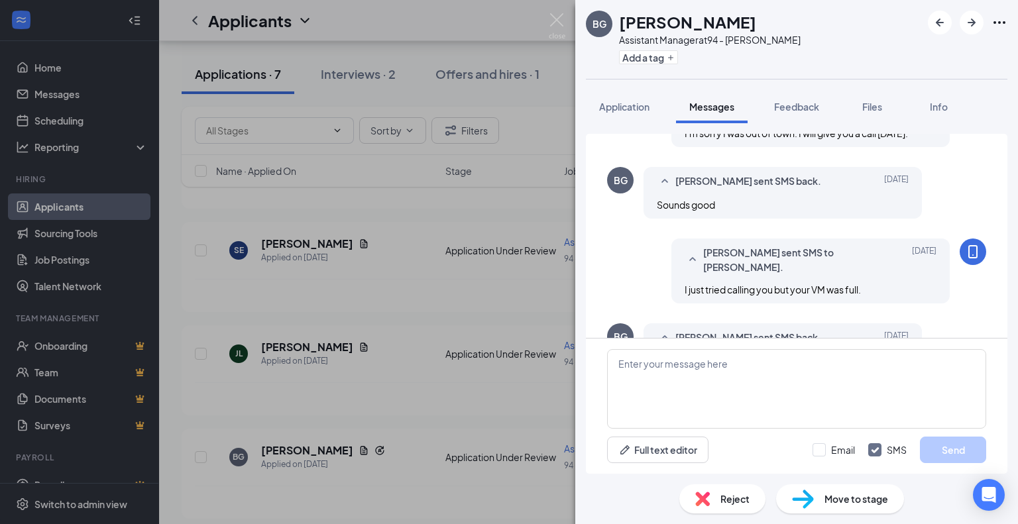
scroll to position [608, 0]
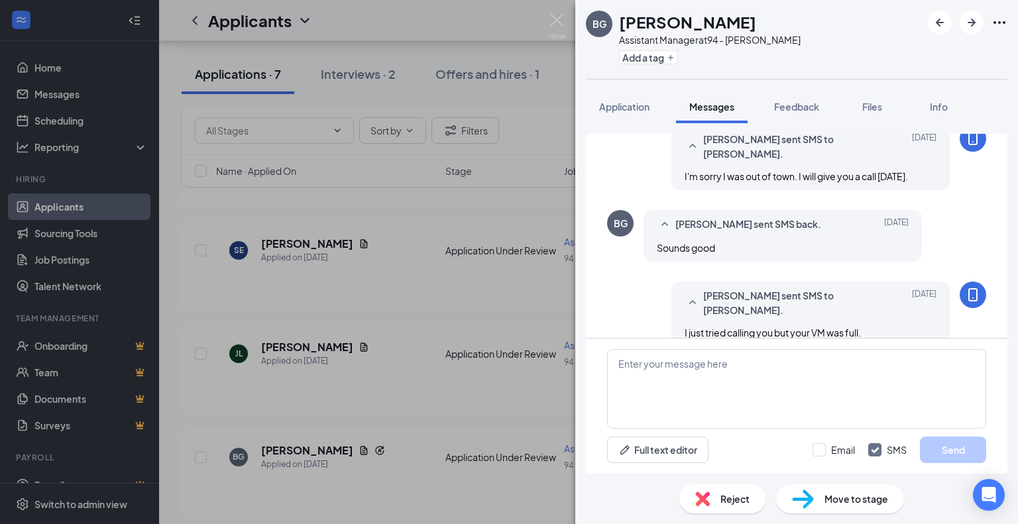
scroll to position [409, 0]
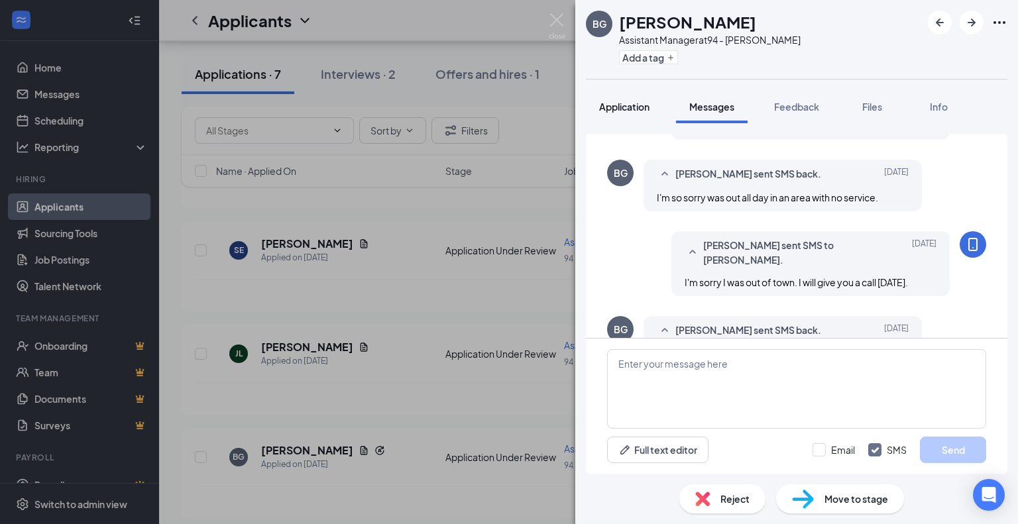
click at [632, 103] on span "Application" at bounding box center [624, 107] width 50 height 12
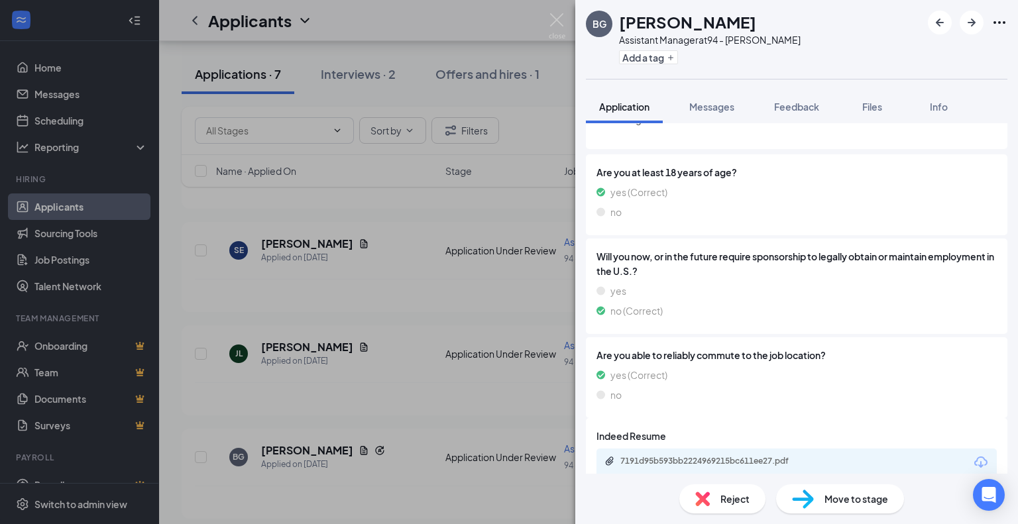
scroll to position [219, 0]
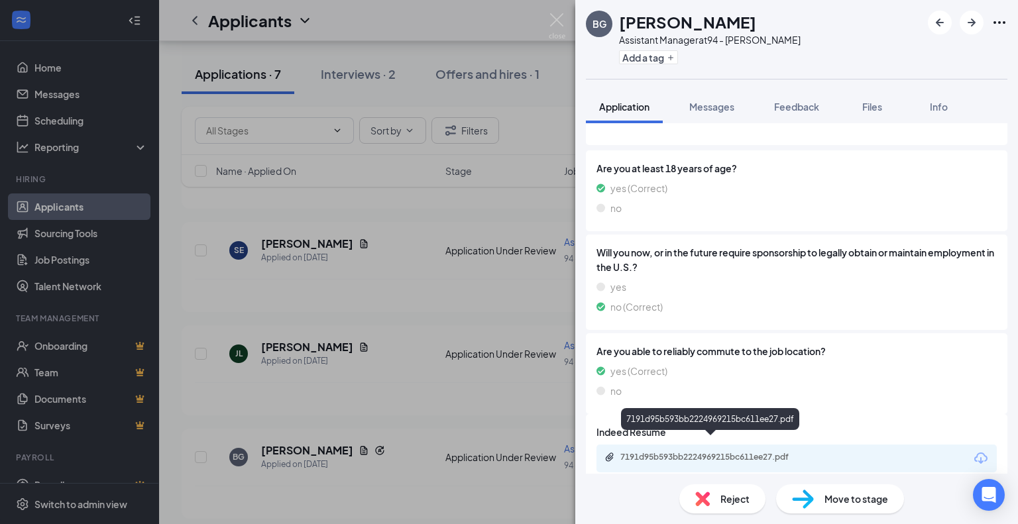
click at [650, 452] on div "7191d95b593bb2224969215bc611ee27.pdf" at bounding box center [714, 457] width 186 height 11
